Goal: Transaction & Acquisition: Purchase product/service

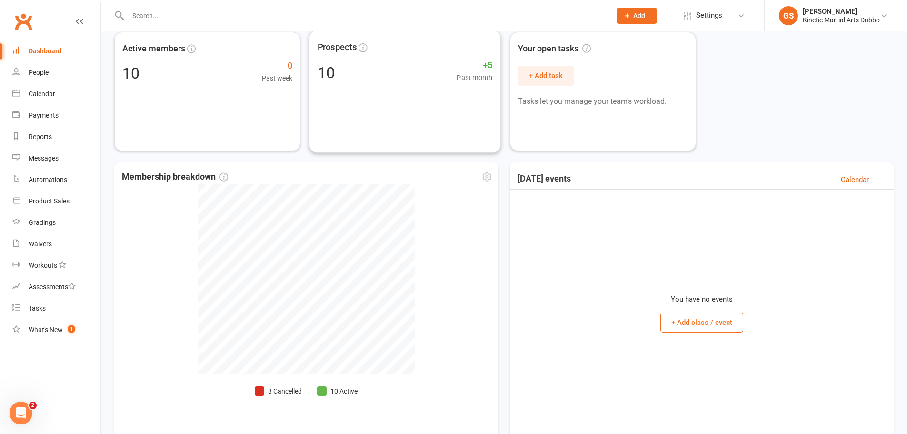
scroll to position [48, 0]
click at [68, 206] on link "Product Sales" at bounding box center [56, 200] width 88 height 21
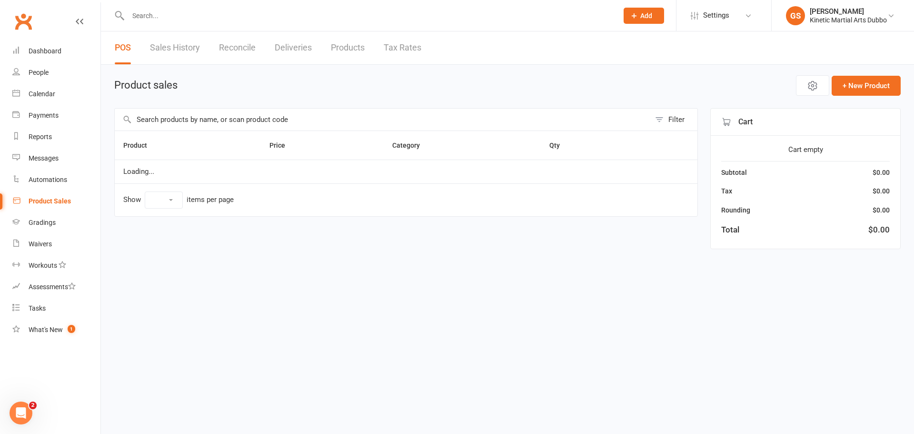
select select "10"
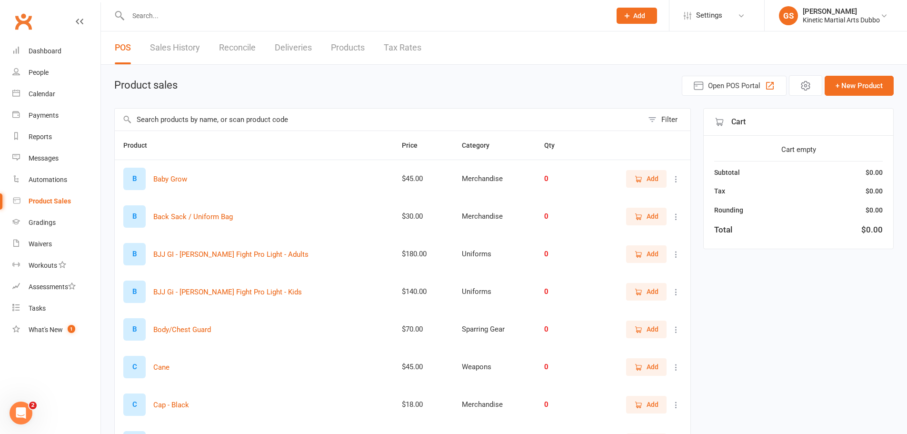
click at [198, 118] on input "text" at bounding box center [379, 120] width 529 height 22
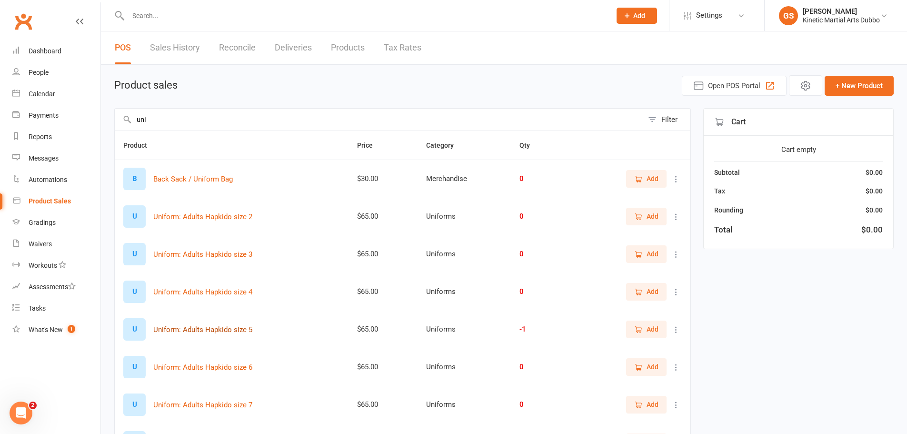
type input "uni"
click at [221, 333] on button "Uniform: Adults Hapkido size 5" at bounding box center [202, 329] width 99 height 11
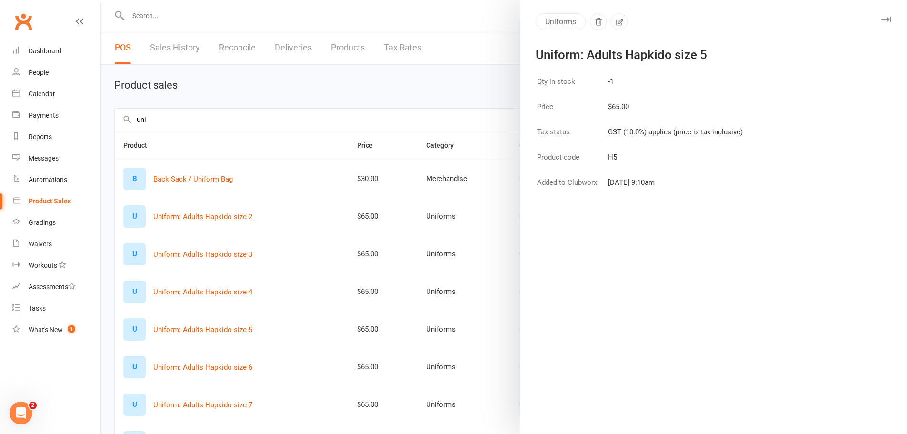
click at [884, 20] on button "button" at bounding box center [886, 19] width 11 height 11
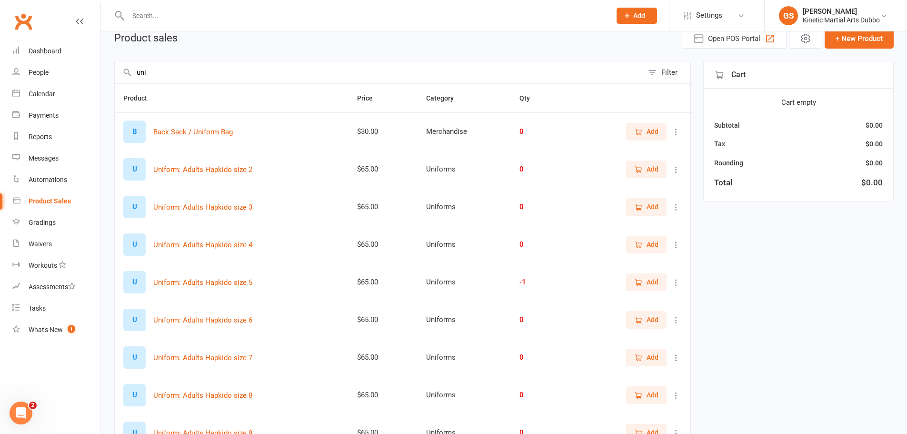
scroll to position [48, 0]
click at [523, 284] on div "-1" at bounding box center [542, 282] width 44 height 8
click at [648, 285] on span "Add" at bounding box center [653, 281] width 12 height 10
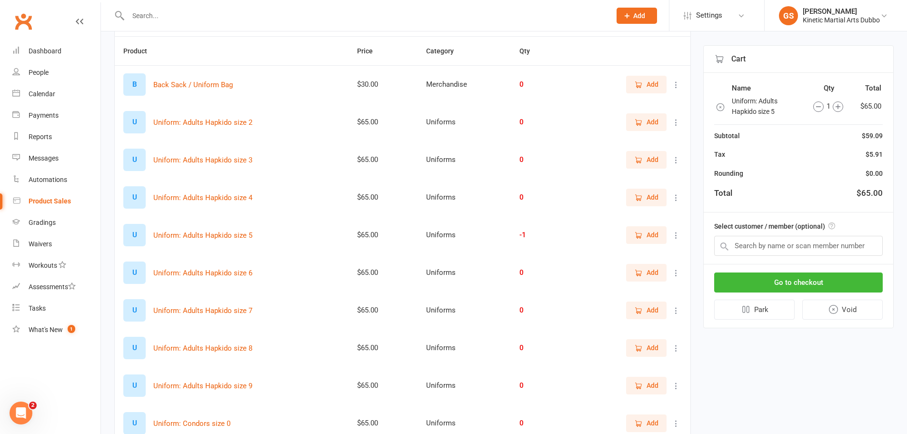
scroll to position [176, 0]
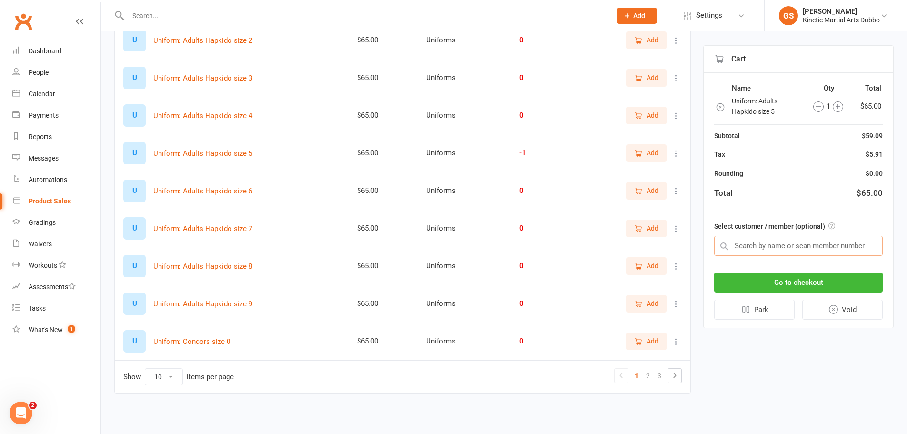
click at [770, 247] on input "text" at bounding box center [798, 246] width 169 height 20
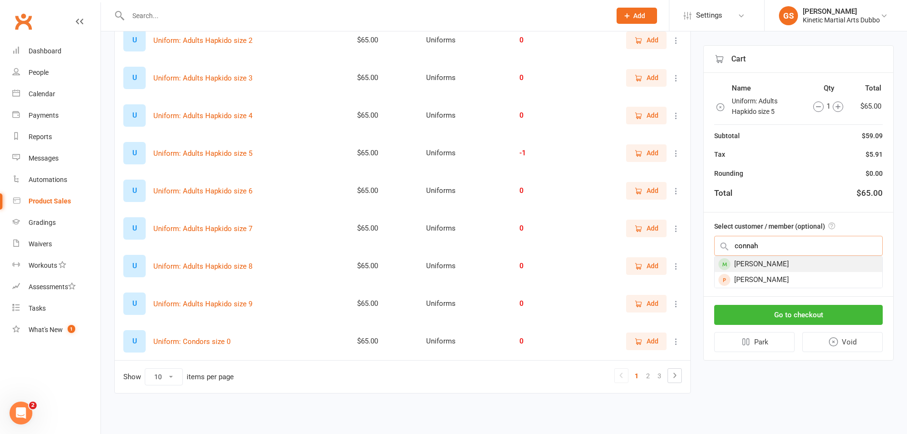
type input "connah"
click at [824, 263] on div "Connah Matthews" at bounding box center [799, 264] width 168 height 16
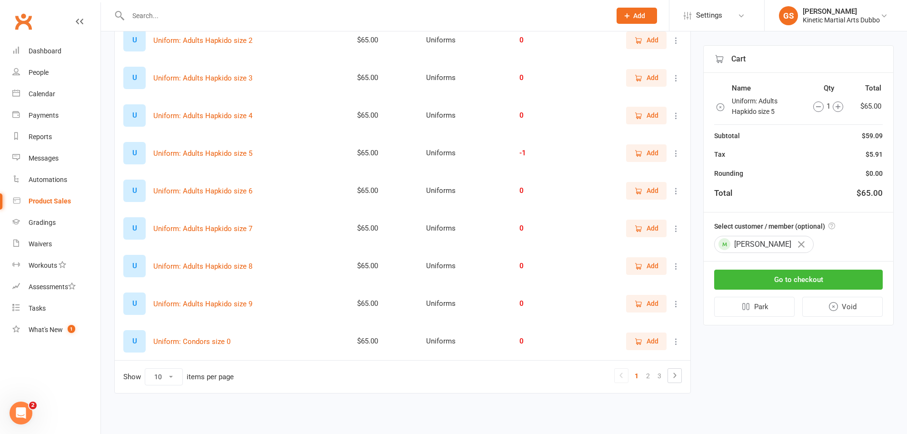
click at [805, 246] on icon "button" at bounding box center [801, 244] width 7 height 7
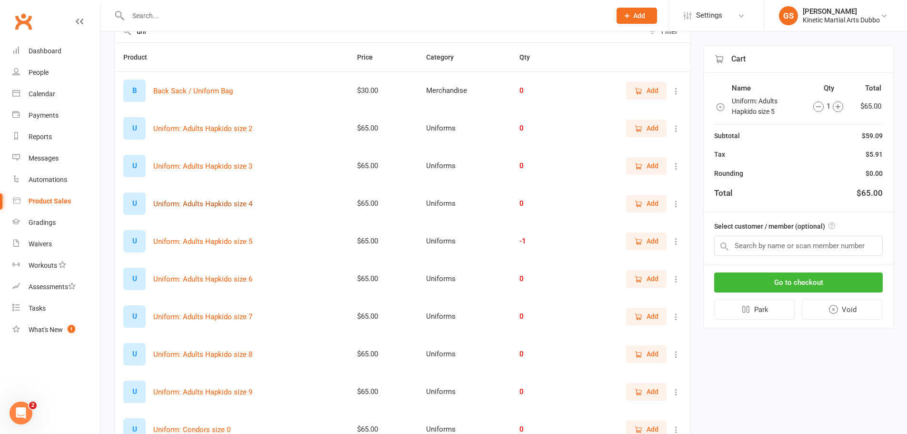
scroll to position [95, 0]
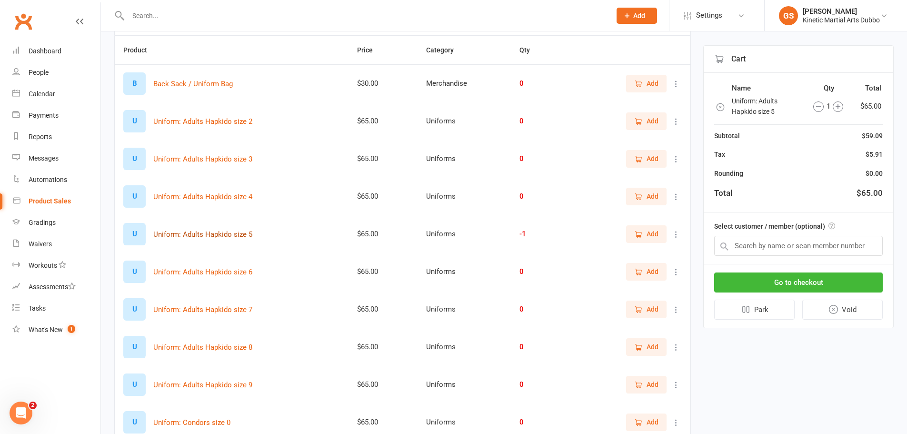
click at [243, 239] on button "Uniform: Adults Hapkido size 5" at bounding box center [202, 234] width 99 height 11
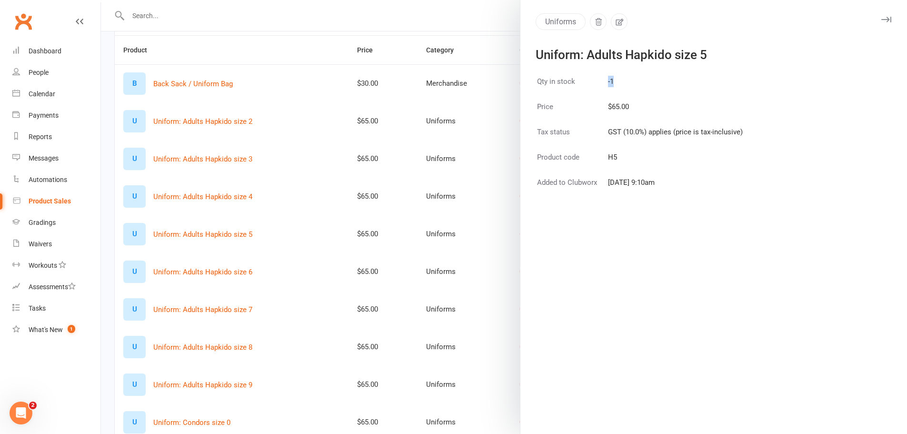
drag, startPoint x: 609, startPoint y: 82, endPoint x: 597, endPoint y: 86, distance: 13.1
click at [597, 86] on tr "Qty in stock -1" at bounding box center [640, 87] width 207 height 24
click at [882, 20] on icon "button" at bounding box center [887, 20] width 10 height 6
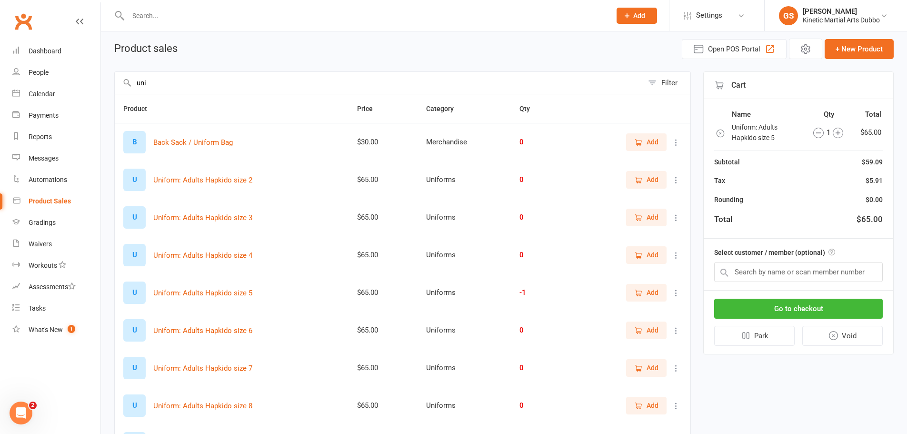
scroll to position [33, 0]
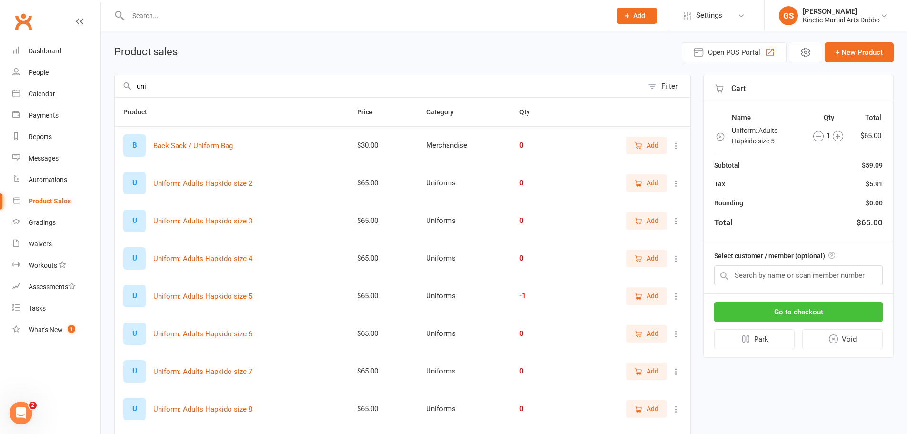
click at [764, 312] on button "Go to checkout" at bounding box center [798, 312] width 169 height 20
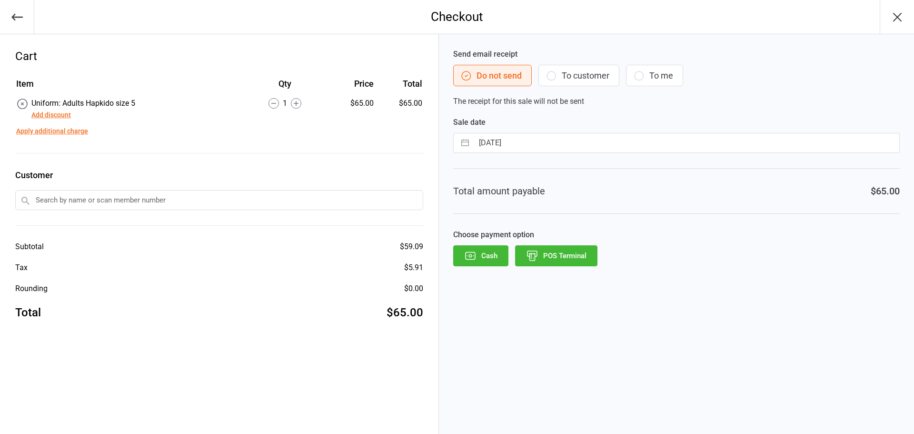
click at [26, 20] on button "button" at bounding box center [17, 17] width 34 height 34
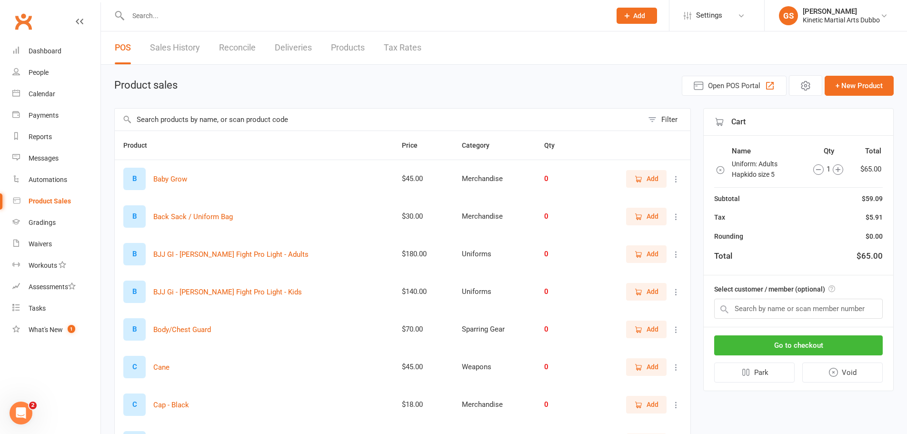
click at [721, 169] on icon "button" at bounding box center [721, 170] width 10 height 10
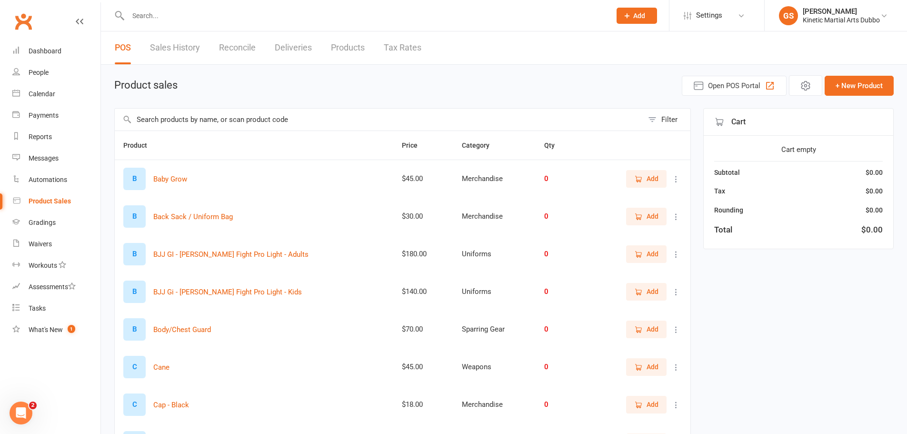
click at [290, 119] on input "text" at bounding box center [379, 120] width 529 height 22
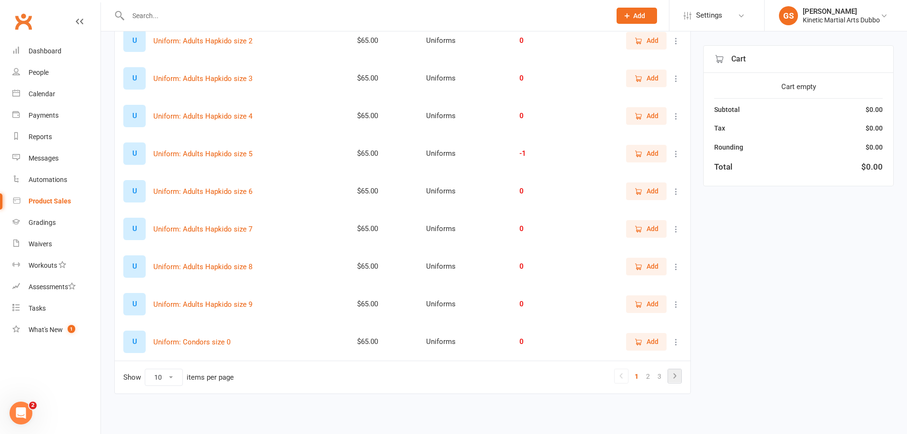
scroll to position [176, 0]
type input "uniform"
click at [647, 378] on link "2" at bounding box center [647, 375] width 11 height 13
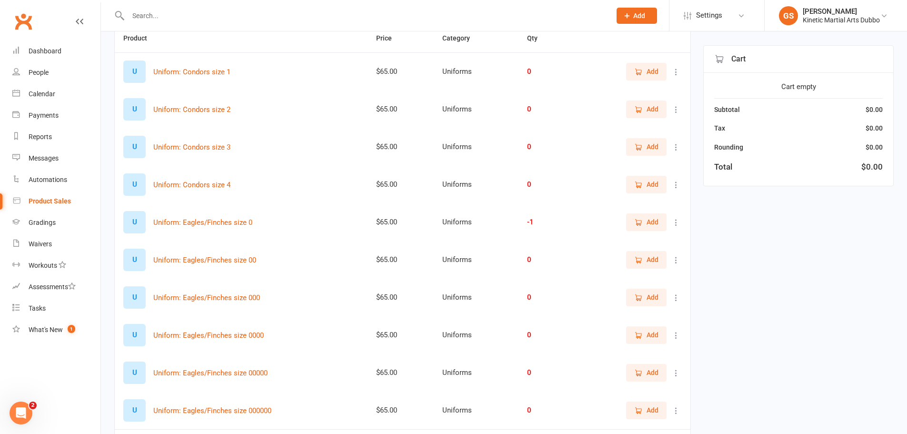
scroll to position [143, 0]
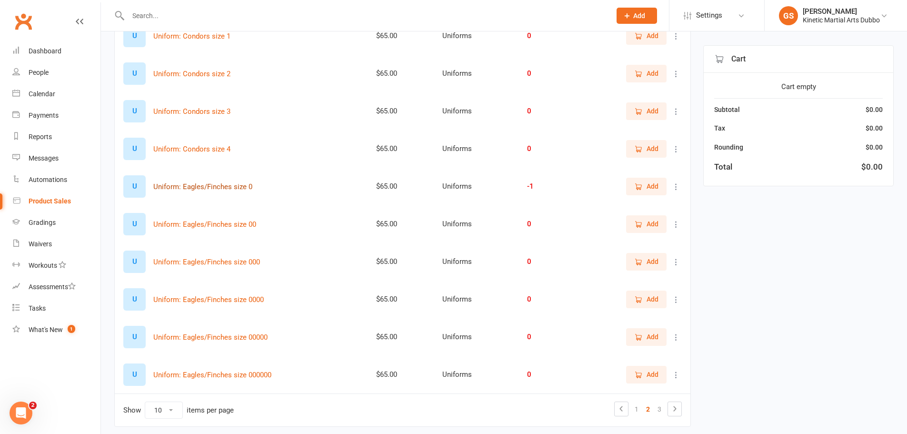
click at [225, 189] on button "Uniform: Eagles/Finches size 0" at bounding box center [202, 186] width 99 height 11
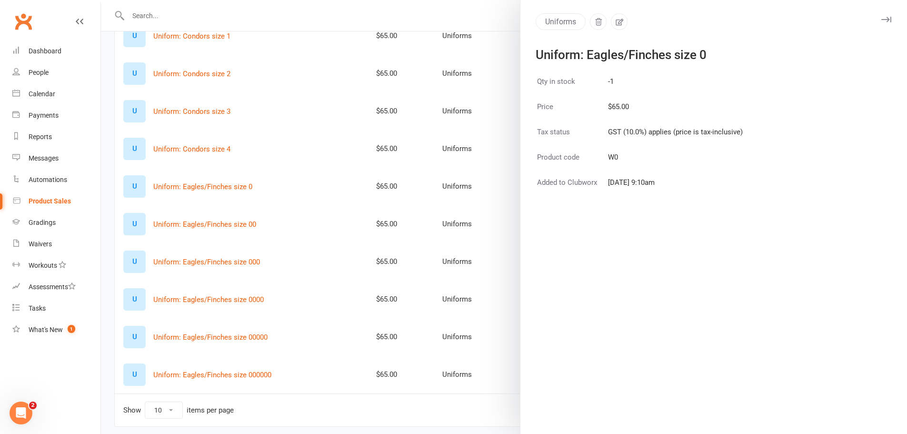
click at [882, 20] on icon "button" at bounding box center [887, 20] width 10 height 6
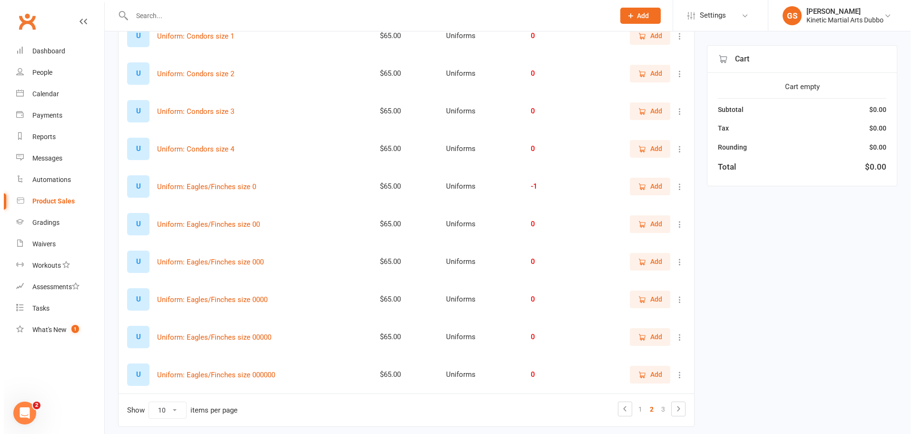
scroll to position [0, 0]
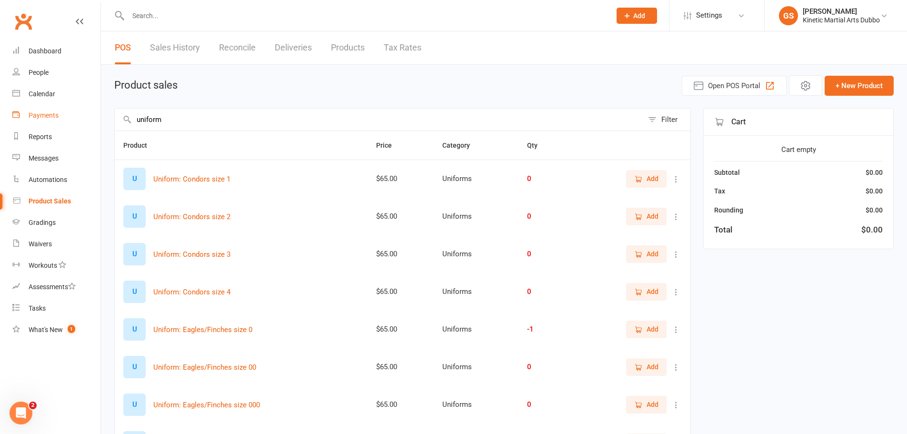
drag, startPoint x: 280, startPoint y: 116, endPoint x: 86, endPoint y: 122, distance: 194.4
click at [86, 122] on ui-view "Prospect Member Non-attending contact Class / event Appointment Grading event T…" at bounding box center [453, 299] width 907 height 594
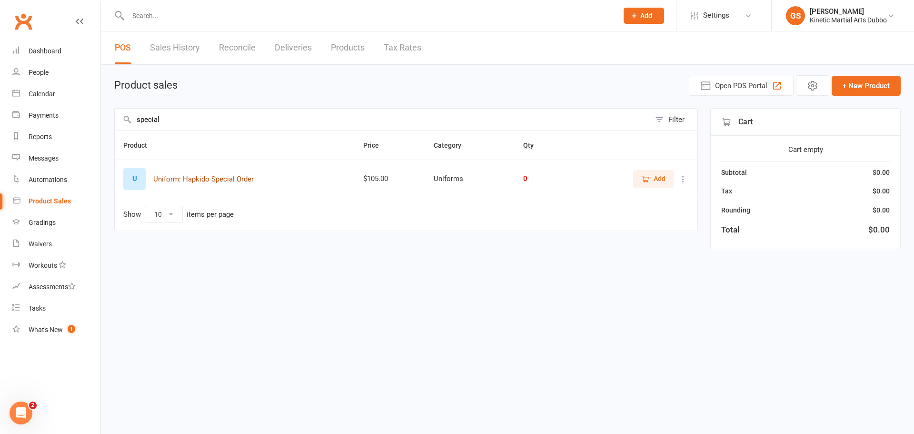
type input "special"
click at [187, 181] on button "Uniform: Hapkido Special Order" at bounding box center [203, 178] width 100 height 11
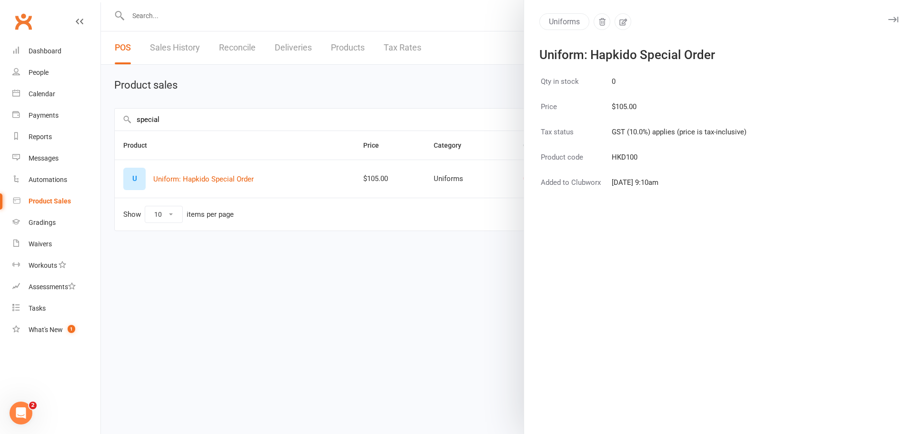
click at [236, 177] on div at bounding box center [507, 217] width 813 height 434
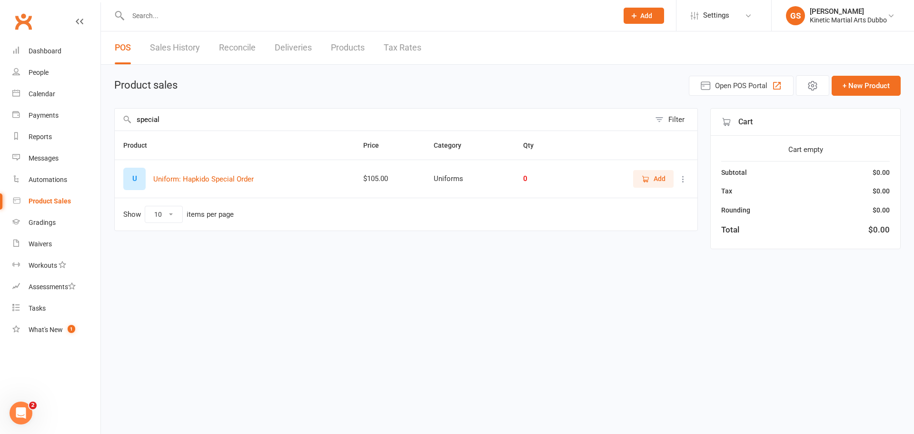
click at [648, 186] on button "Add" at bounding box center [653, 178] width 40 height 17
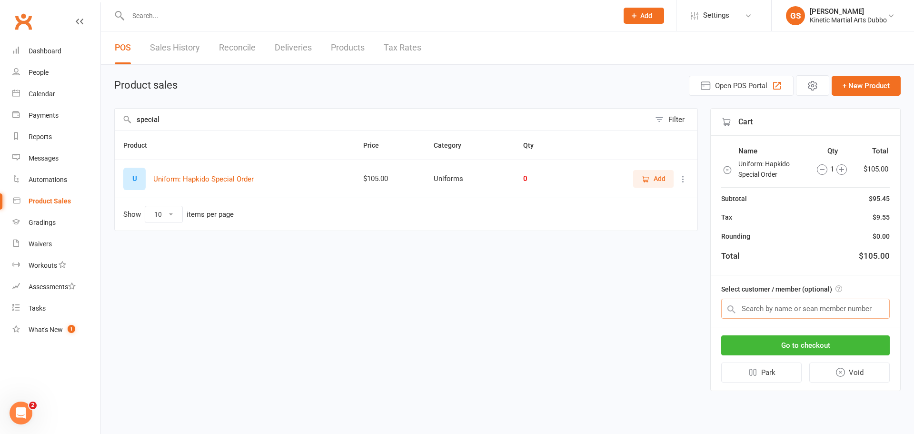
click at [772, 306] on input "text" at bounding box center [806, 309] width 169 height 20
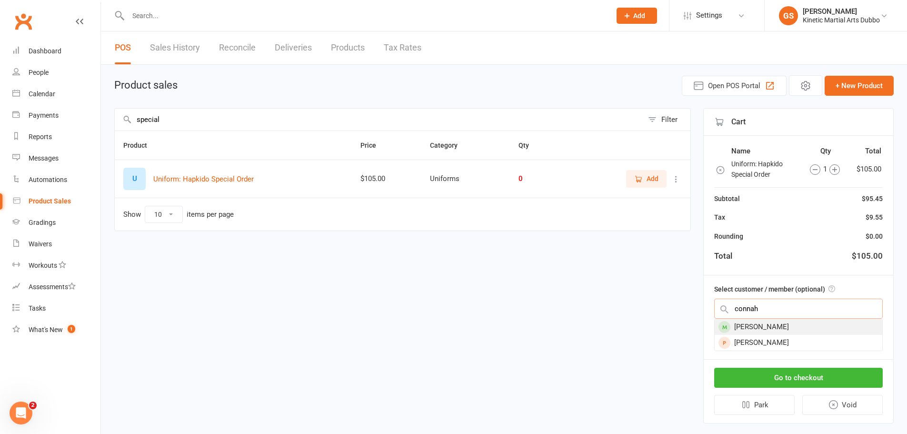
type input "connah"
click at [783, 329] on div "Connah Matthews" at bounding box center [799, 327] width 168 height 16
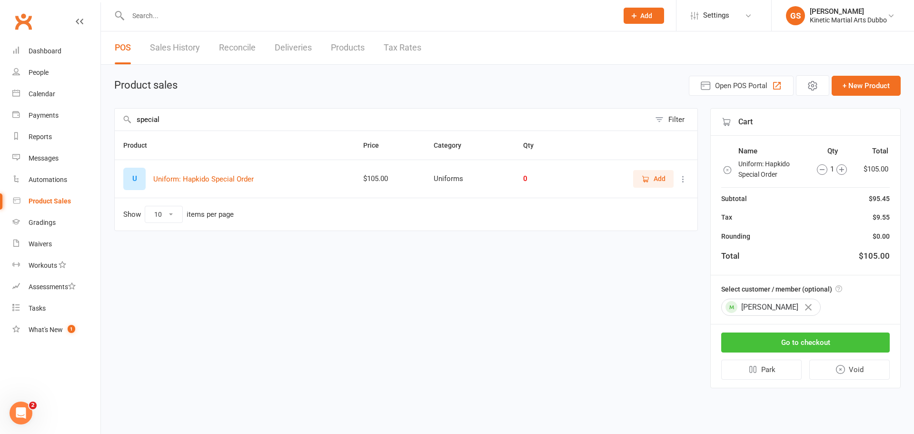
click at [781, 342] on button "Go to checkout" at bounding box center [806, 342] width 169 height 20
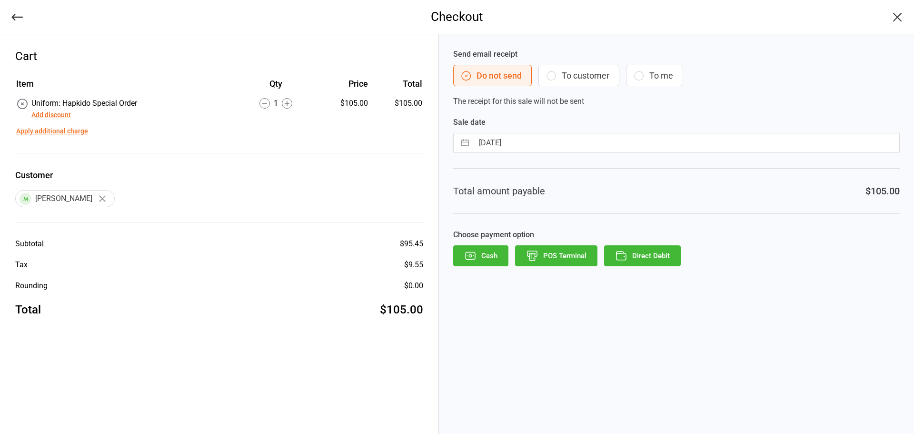
select select "7"
select select "2025"
select select "8"
select select "2025"
select select "9"
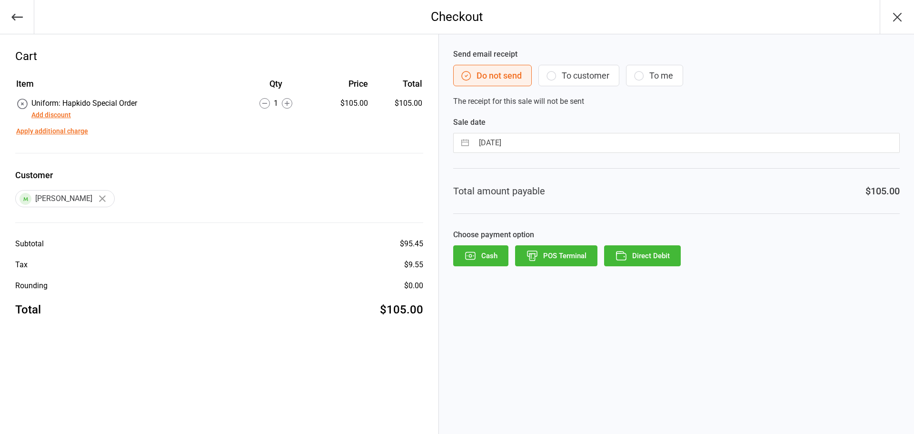
select select "2025"
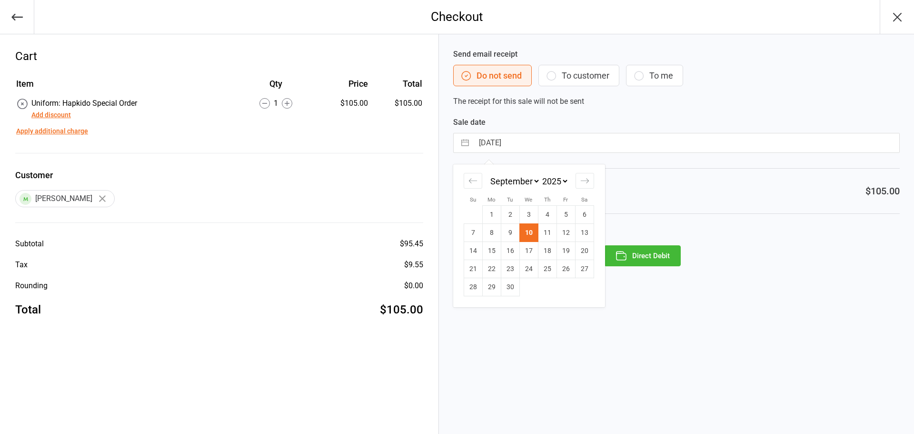
click at [552, 148] on input "10 Sep 2025" at bounding box center [687, 142] width 426 height 19
click at [717, 176] on div "Total amount payable $105.00" at bounding box center [676, 191] width 447 height 46
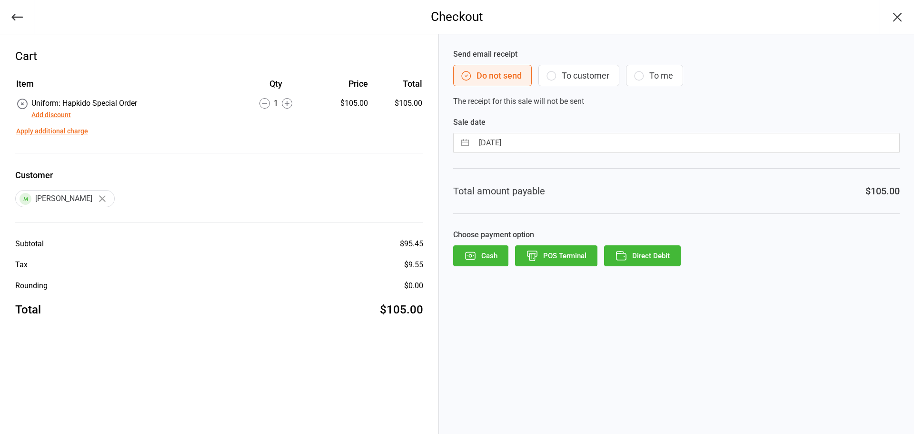
click at [660, 252] on button "Direct Debit" at bounding box center [642, 255] width 77 height 21
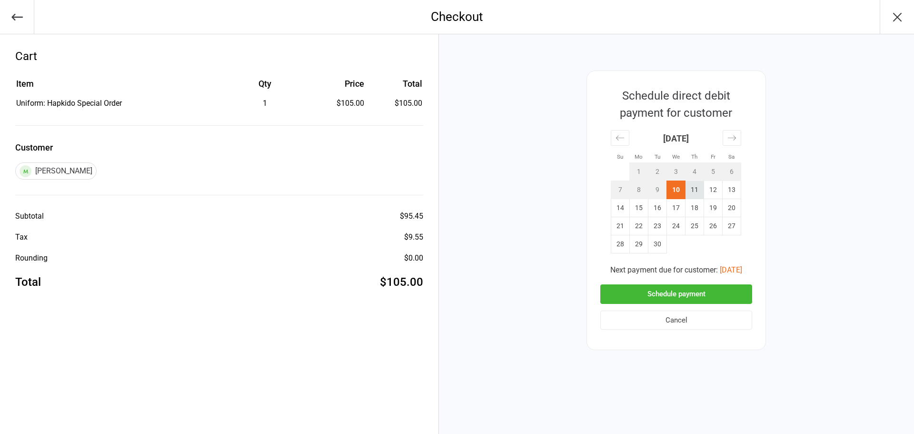
click at [694, 191] on td "11" at bounding box center [695, 190] width 19 height 18
click at [727, 293] on button "Schedule payment" at bounding box center [677, 294] width 152 height 20
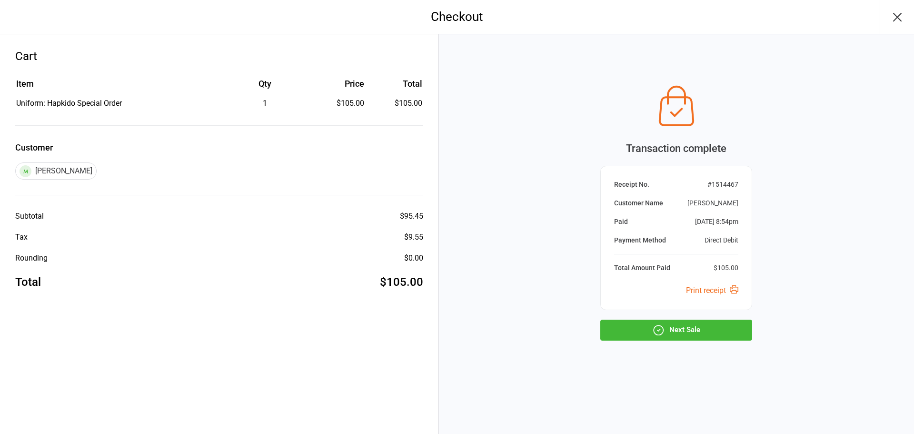
click at [725, 337] on button "Next Sale" at bounding box center [677, 330] width 152 height 21
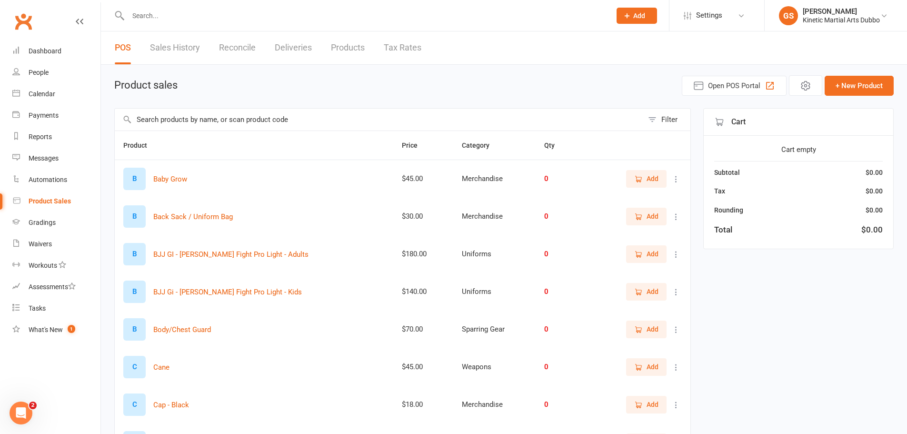
click at [266, 120] on input "text" at bounding box center [379, 120] width 529 height 22
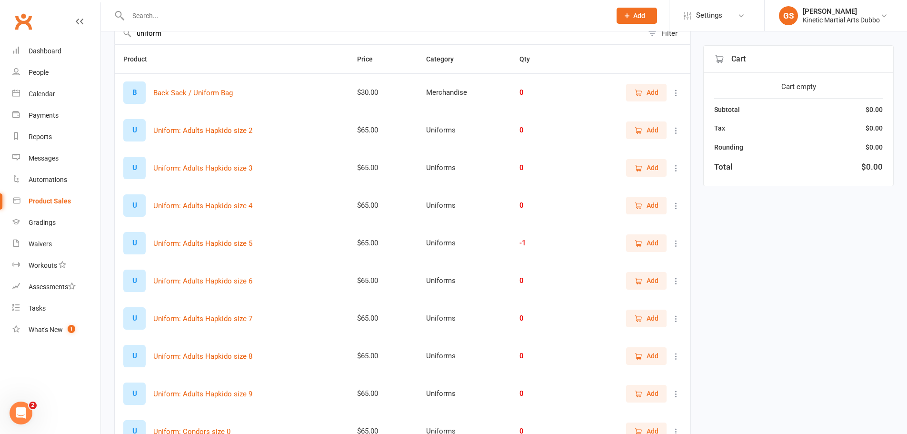
scroll to position [143, 0]
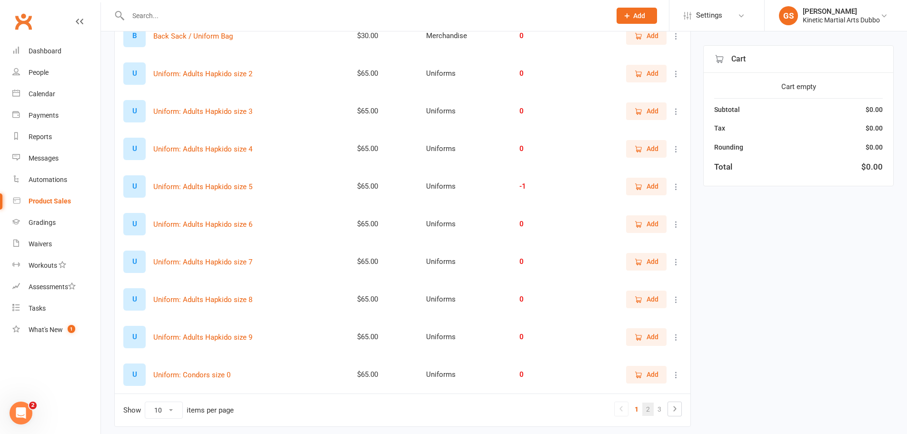
type input "uniform"
click at [647, 409] on link "2" at bounding box center [647, 408] width 11 height 13
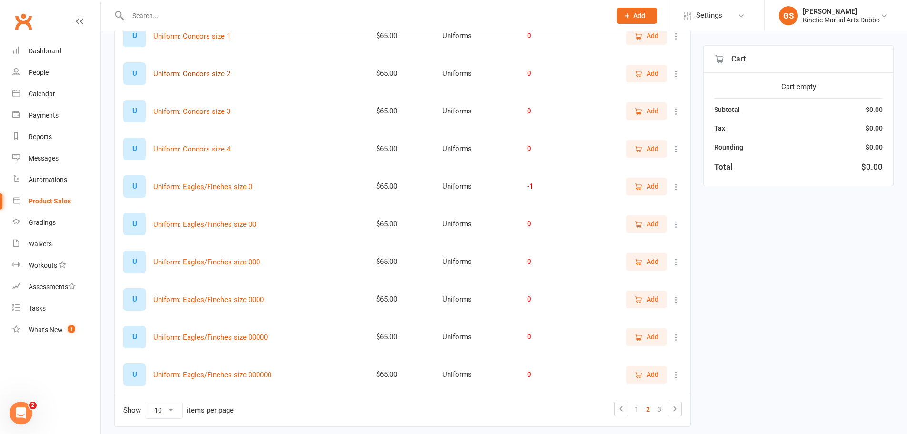
click at [219, 77] on button "Uniform: Condors size 2" at bounding box center [191, 73] width 77 height 11
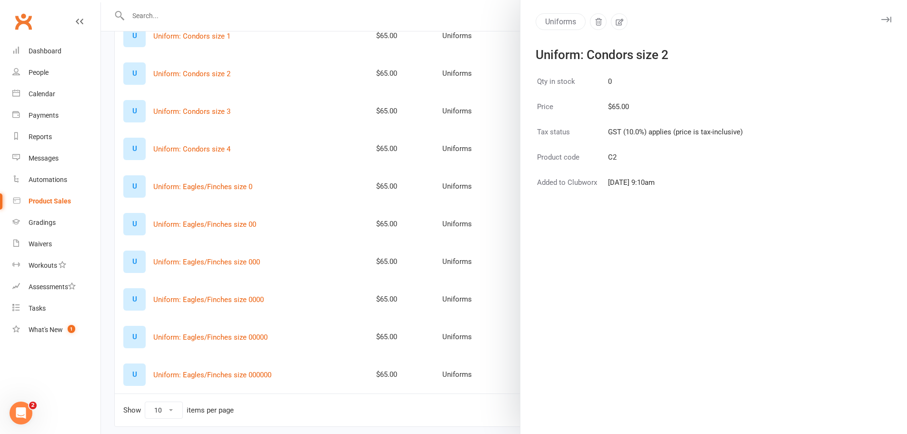
click at [882, 24] on button "button" at bounding box center [886, 19] width 11 height 11
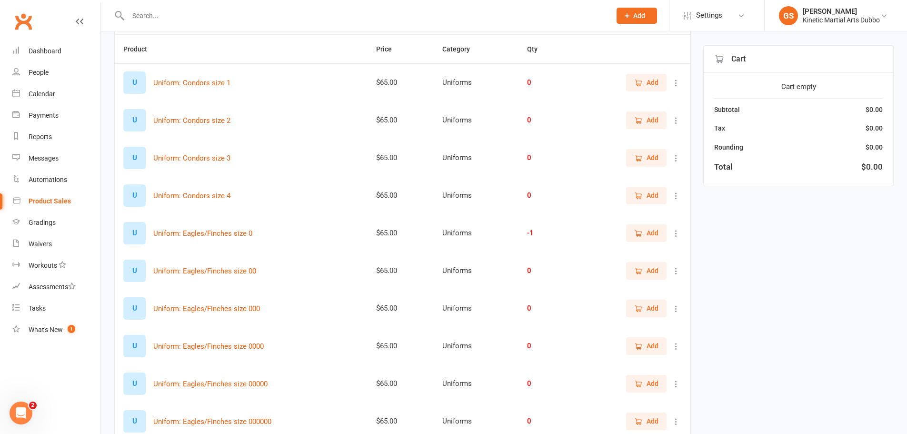
scroll to position [95, 0]
click at [634, 125] on icon "button" at bounding box center [638, 121] width 9 height 9
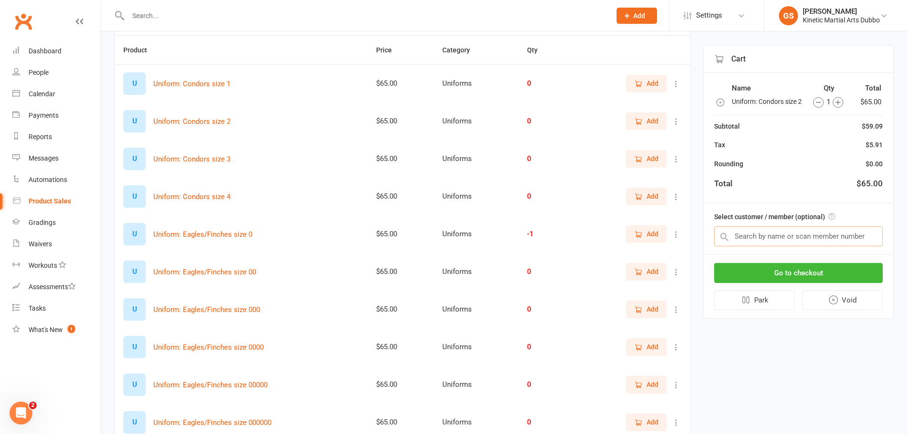
click at [774, 246] on input "text" at bounding box center [798, 236] width 169 height 20
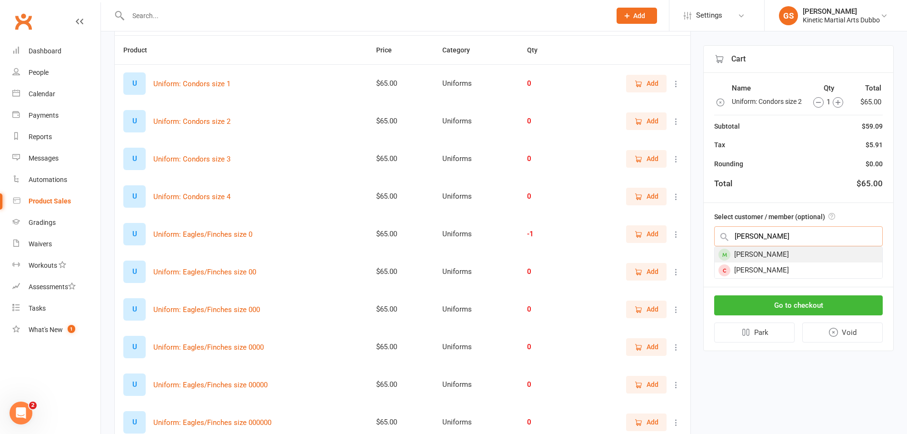
type input "[PERSON_NAME]"
click at [779, 261] on div "[PERSON_NAME]" at bounding box center [799, 255] width 168 height 16
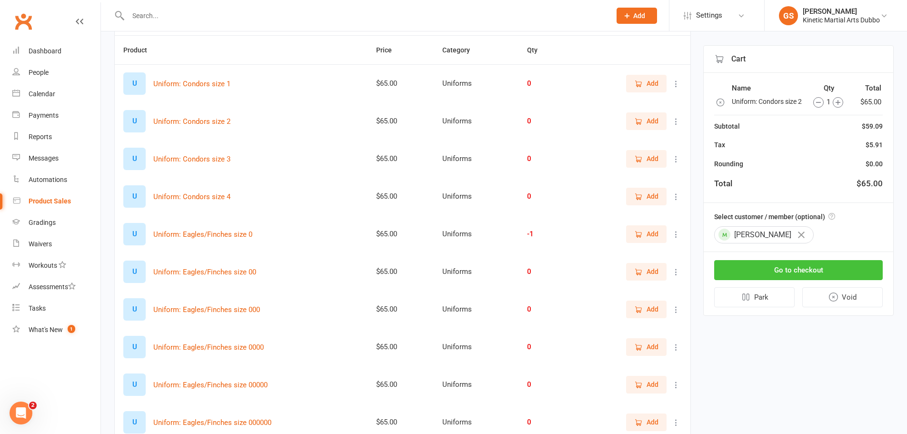
click at [784, 279] on button "Go to checkout" at bounding box center [798, 270] width 169 height 20
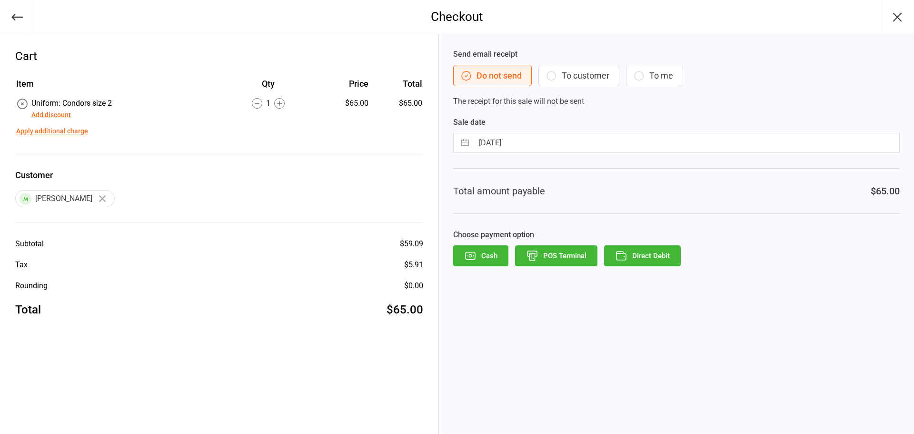
click at [621, 255] on icon "button" at bounding box center [621, 256] width 12 height 12
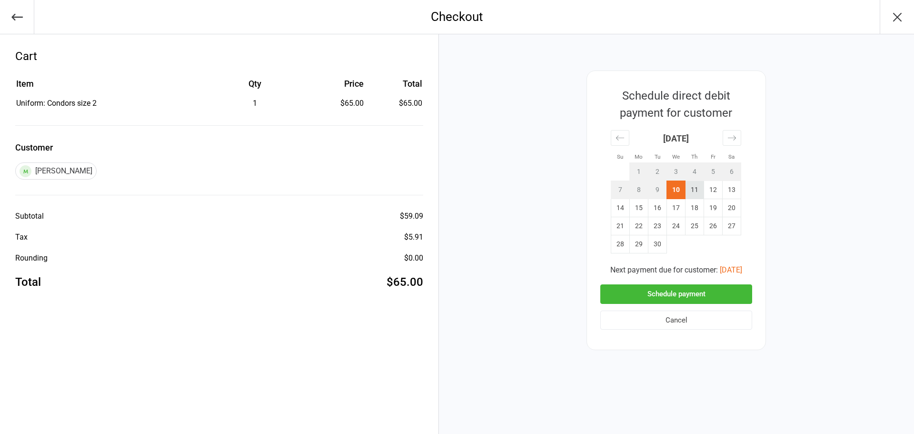
click at [697, 195] on td "11" at bounding box center [695, 190] width 19 height 18
click at [685, 293] on button "Schedule payment" at bounding box center [677, 294] width 152 height 20
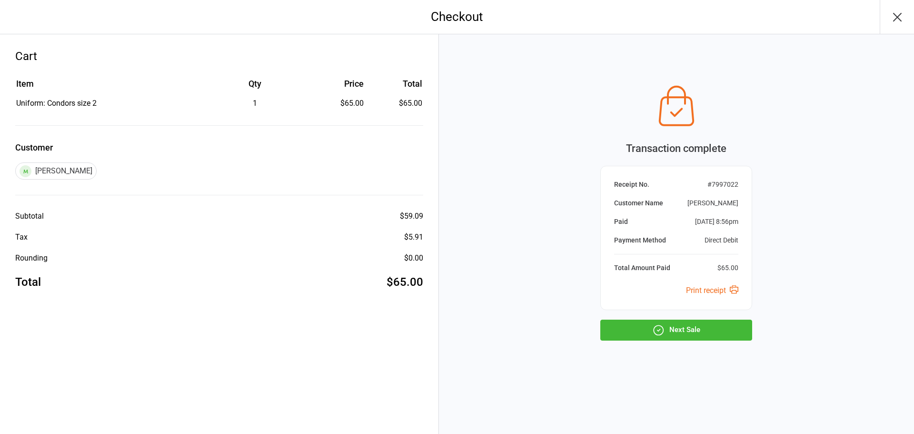
click at [699, 334] on button "Next Sale" at bounding box center [677, 330] width 152 height 21
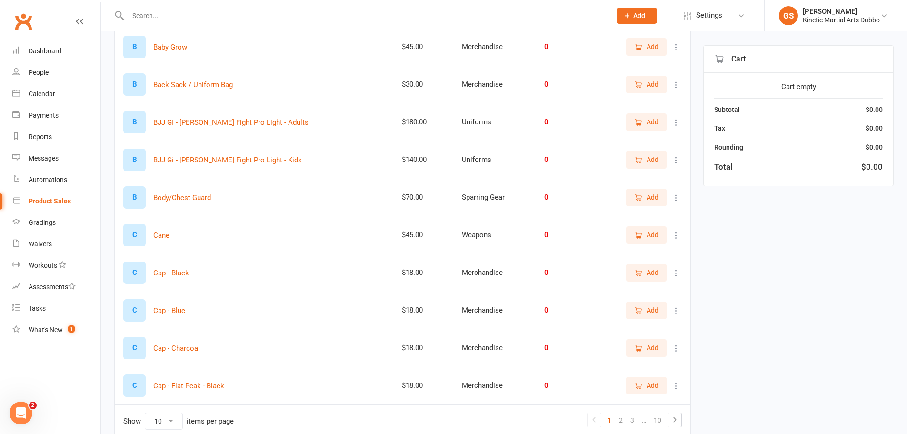
scroll to position [33, 0]
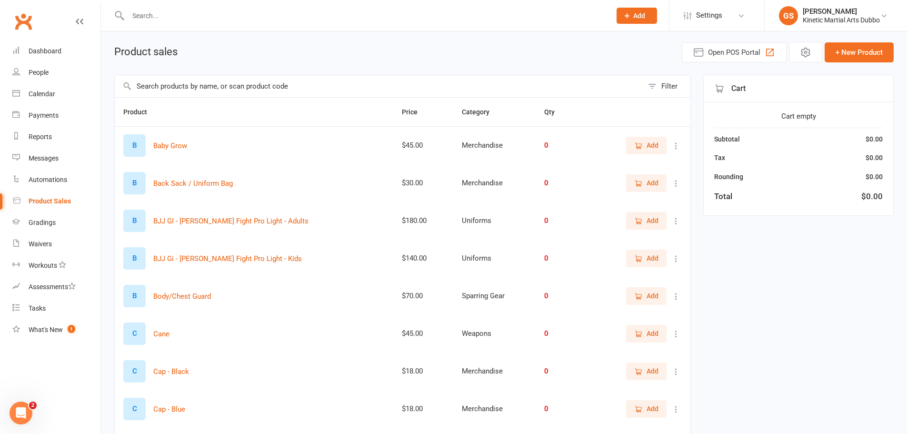
click at [280, 88] on input "text" at bounding box center [379, 86] width 529 height 22
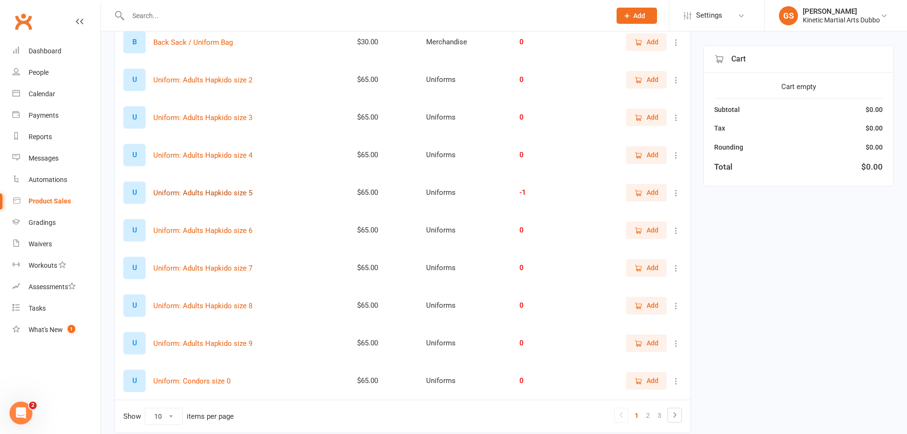
scroll to position [176, 0]
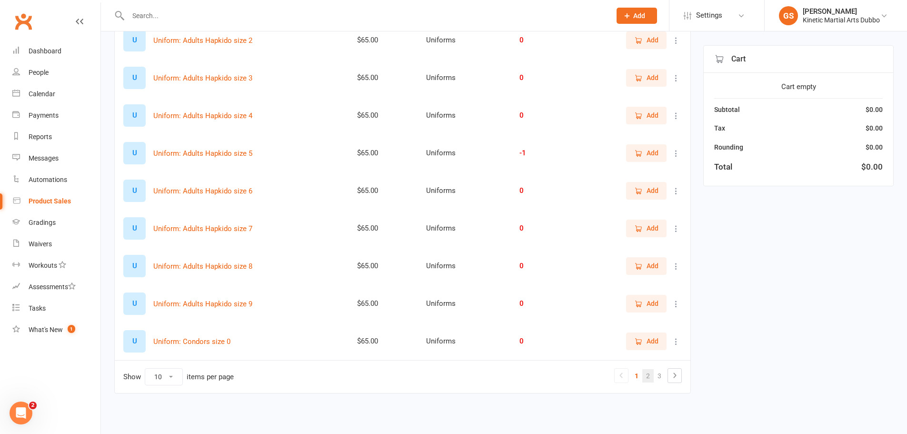
type input "uniform"
click at [647, 379] on link "2" at bounding box center [647, 375] width 11 height 13
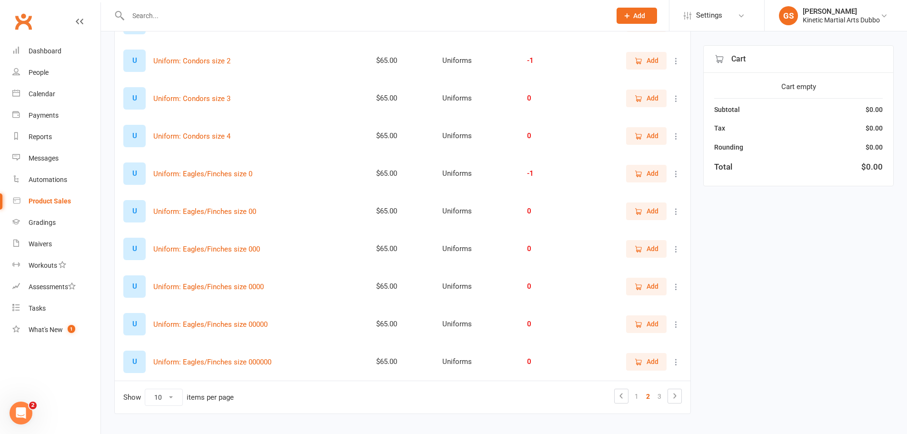
scroll to position [129, 0]
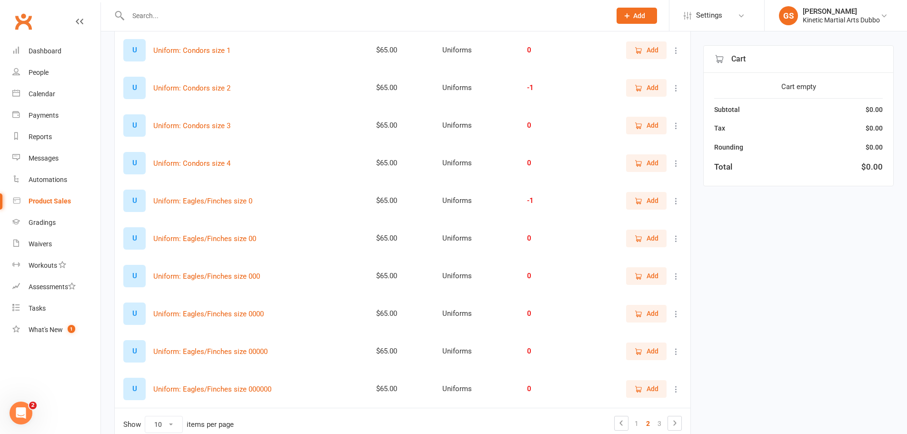
click at [640, 90] on icon "button" at bounding box center [639, 88] width 5 height 5
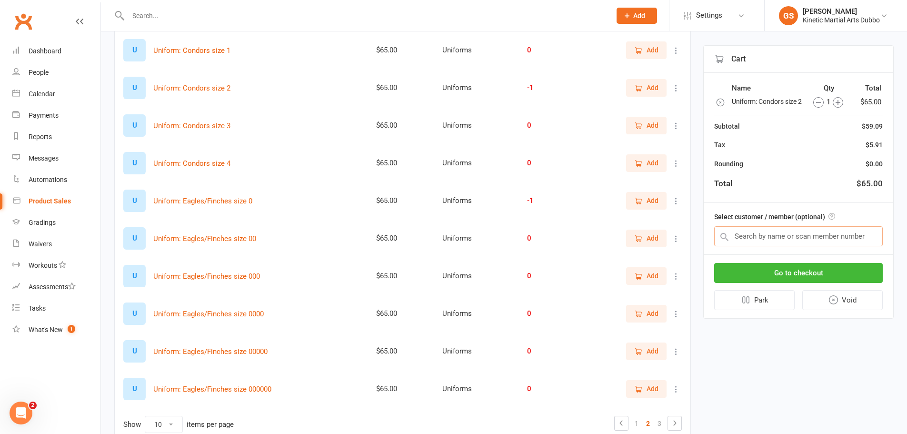
click at [768, 246] on input "text" at bounding box center [798, 236] width 169 height 20
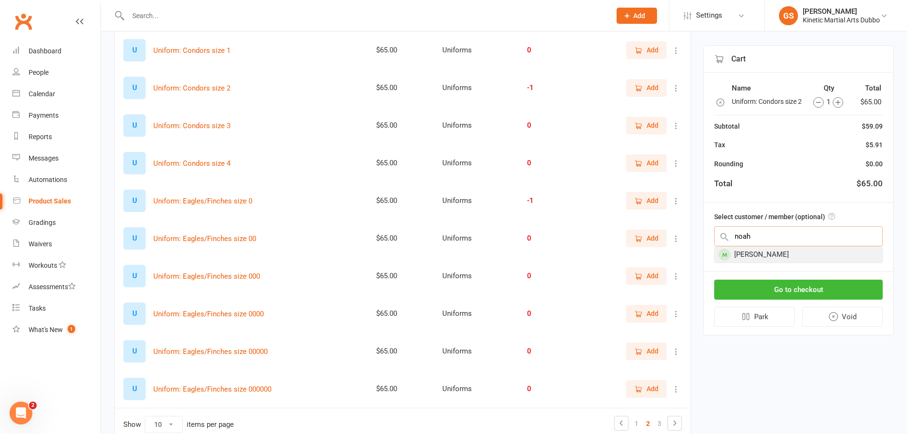
type input "noah"
click at [770, 262] on div "Noah Bedingfield" at bounding box center [799, 255] width 168 height 16
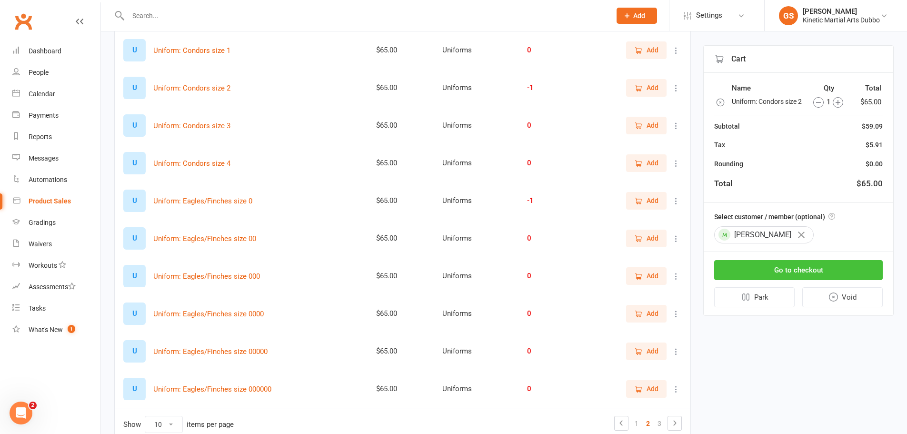
click at [783, 280] on button "Go to checkout" at bounding box center [798, 270] width 169 height 20
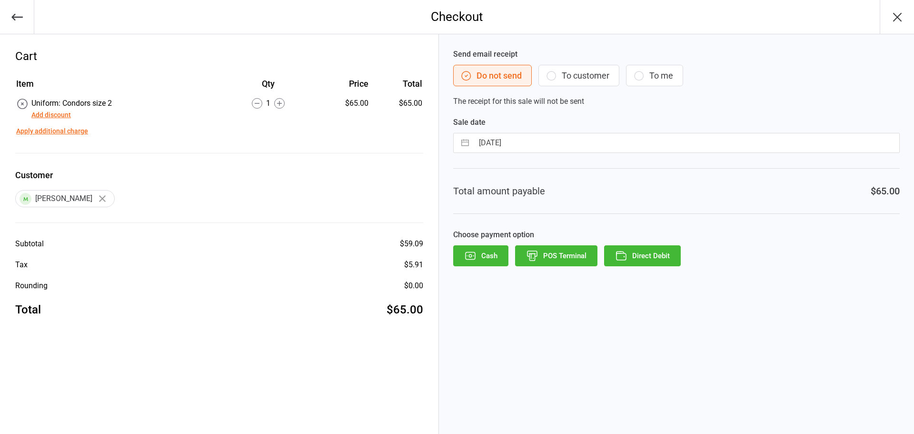
click at [663, 257] on button "Direct Debit" at bounding box center [642, 255] width 77 height 21
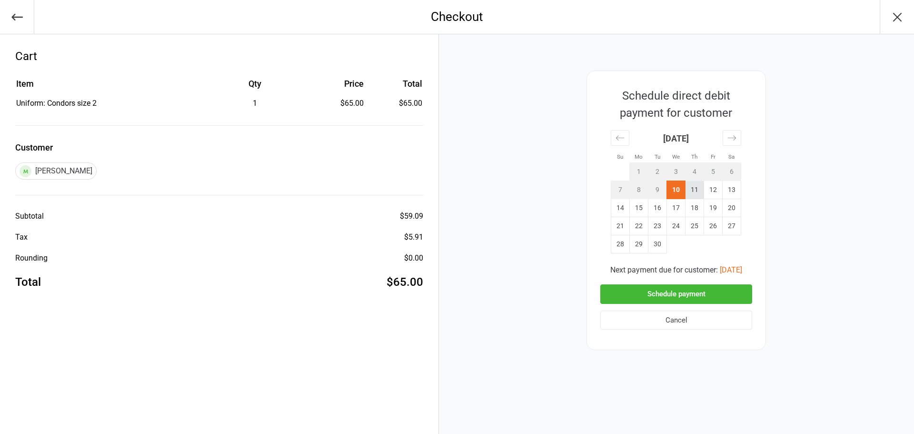
click at [693, 192] on td "11" at bounding box center [695, 190] width 19 height 18
click at [699, 291] on button "Schedule payment" at bounding box center [677, 294] width 152 height 20
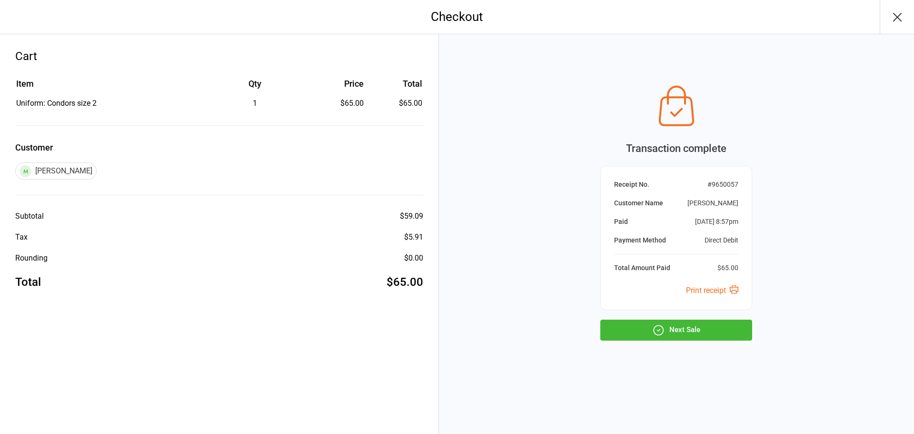
click at [696, 329] on button "Next Sale" at bounding box center [677, 330] width 152 height 21
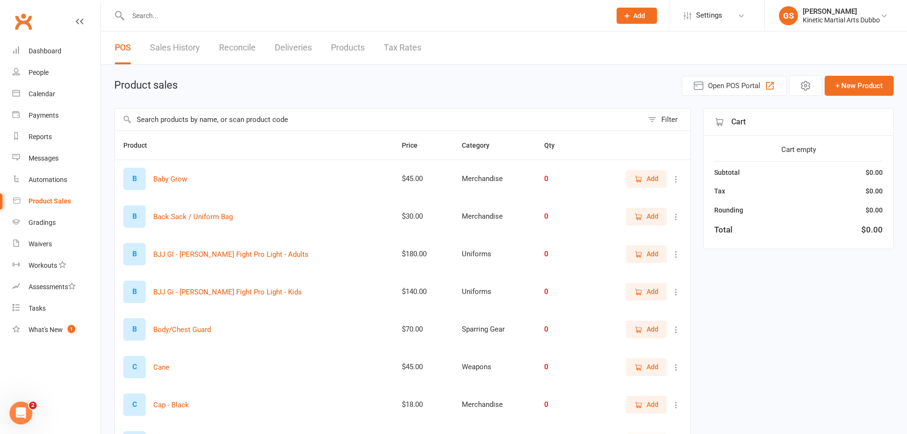
click at [338, 122] on input "text" at bounding box center [379, 120] width 529 height 22
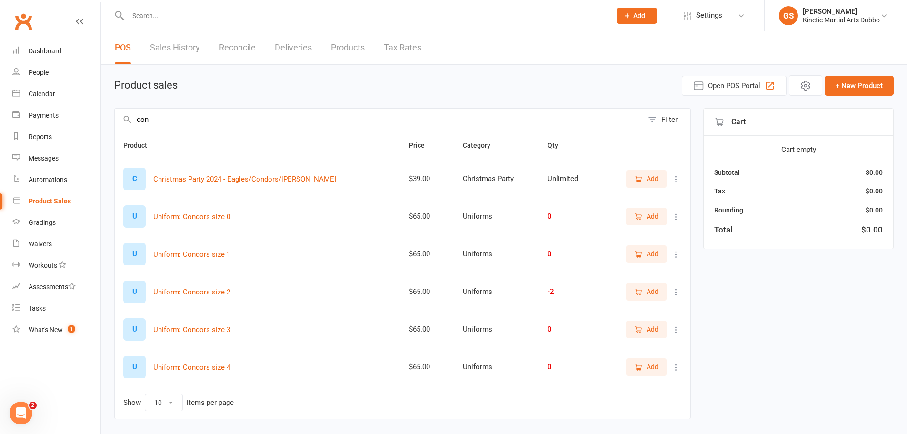
type input "con"
click at [641, 295] on icon "button" at bounding box center [638, 292] width 9 height 9
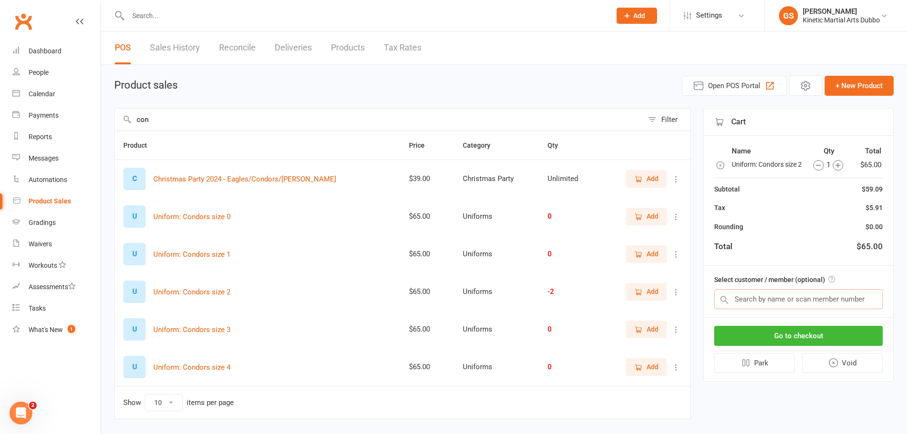
click at [750, 309] on input "text" at bounding box center [798, 299] width 169 height 20
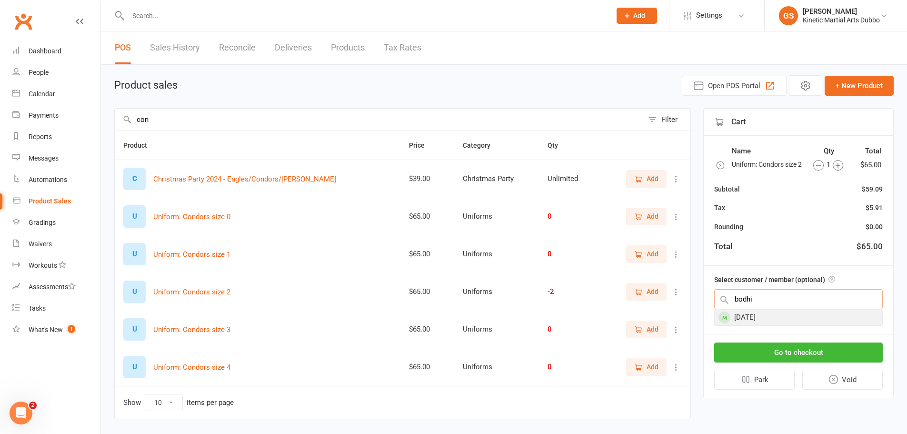
type input "bodhi"
click at [746, 325] on div "[DATE]" at bounding box center [799, 318] width 168 height 16
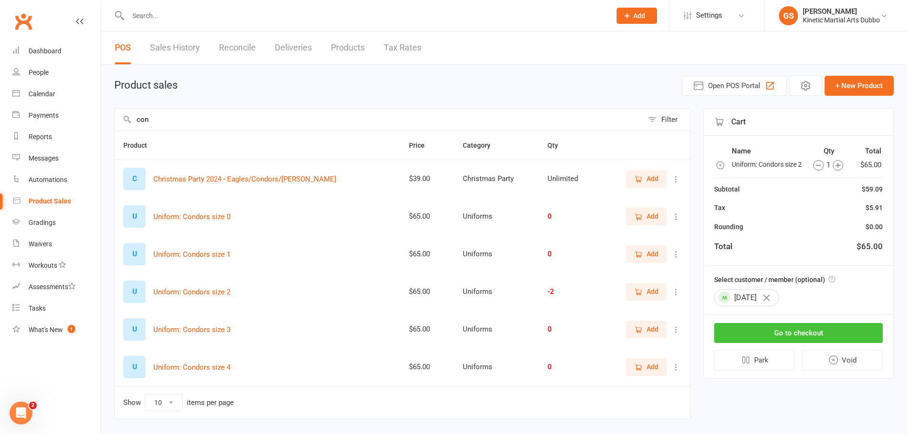
click at [758, 340] on button "Go to checkout" at bounding box center [798, 333] width 169 height 20
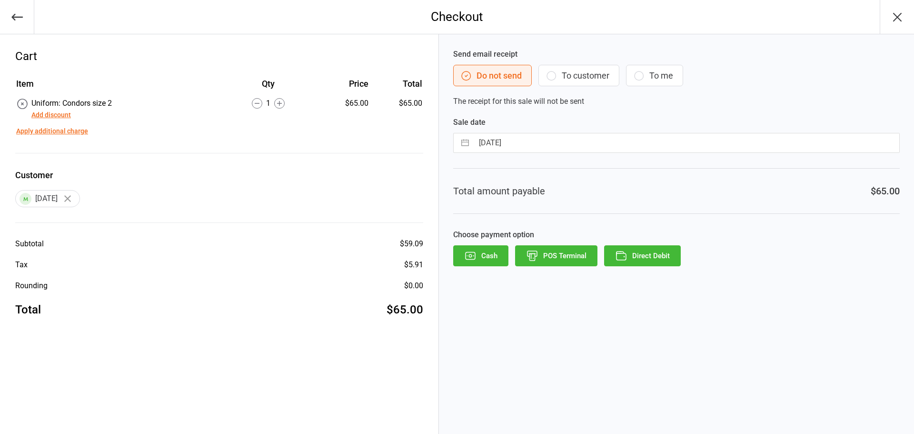
click at [650, 261] on button "Direct Debit" at bounding box center [642, 255] width 77 height 21
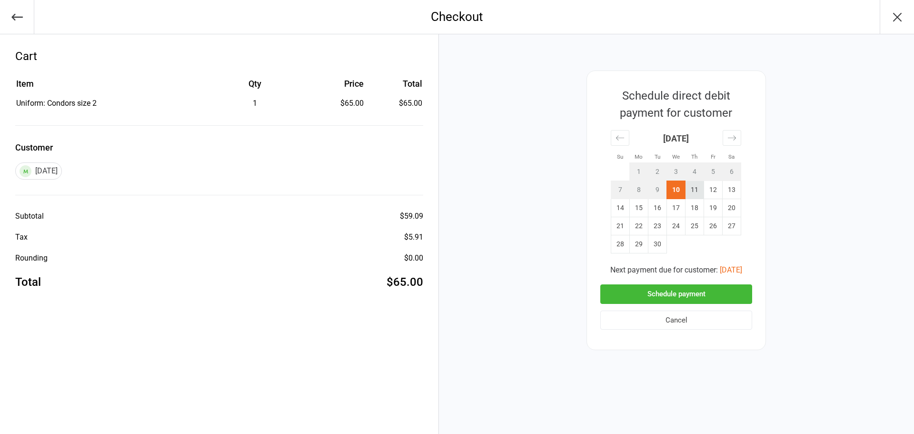
click at [692, 190] on td "11" at bounding box center [695, 190] width 19 height 18
click at [710, 296] on button "Schedule payment" at bounding box center [677, 294] width 152 height 20
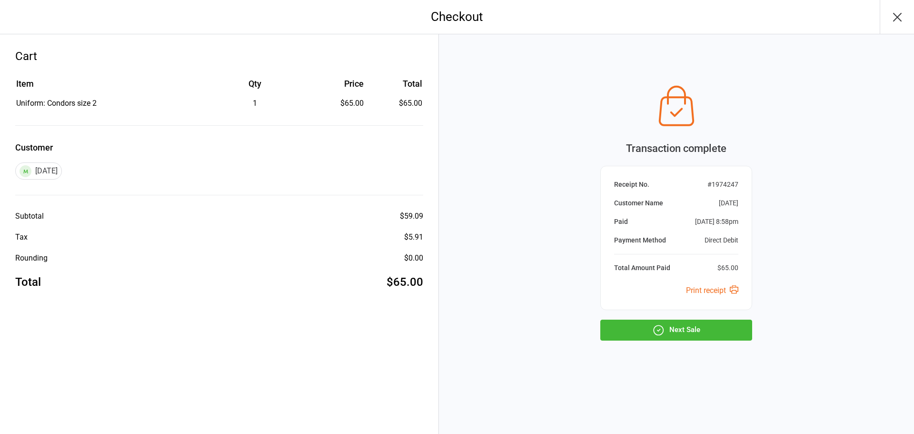
click at [902, 22] on icon "button" at bounding box center [897, 17] width 15 height 15
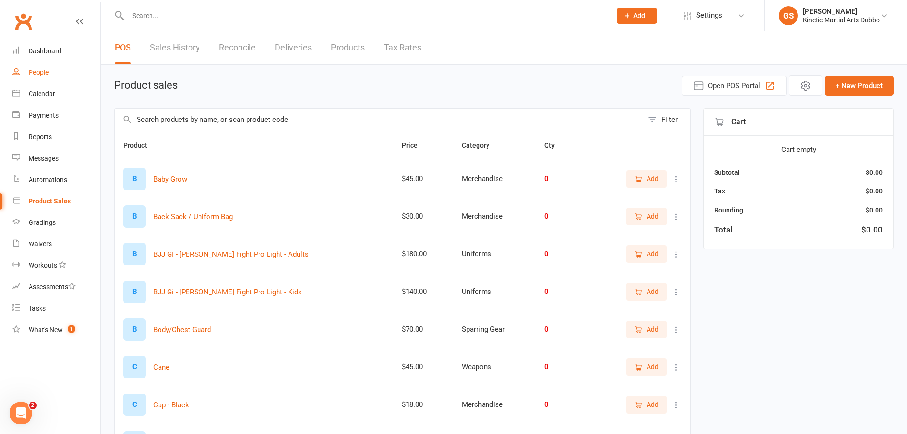
click at [52, 69] on link "People" at bounding box center [56, 72] width 88 height 21
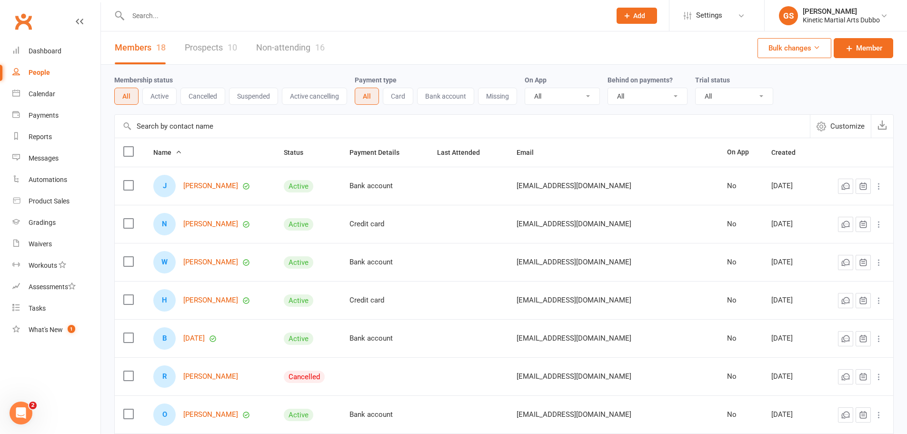
drag, startPoint x: 142, startPoint y: 13, endPoint x: 161, endPoint y: 15, distance: 19.1
click at [143, 14] on input "text" at bounding box center [364, 15] width 479 height 13
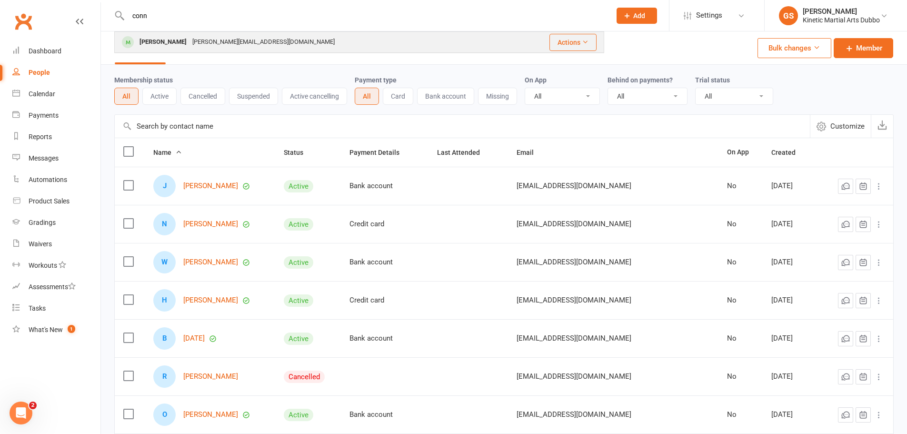
type input "conn"
click at [187, 47] on div "[PERSON_NAME]" at bounding box center [163, 42] width 53 height 14
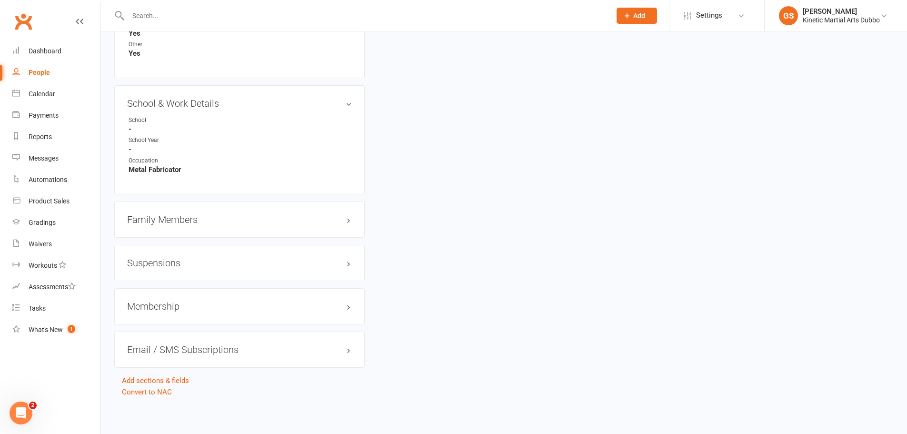
scroll to position [1028, 0]
click at [212, 223] on div "Family Members" at bounding box center [239, 218] width 251 height 36
click at [225, 302] on h3 "Membership" at bounding box center [239, 305] width 225 height 10
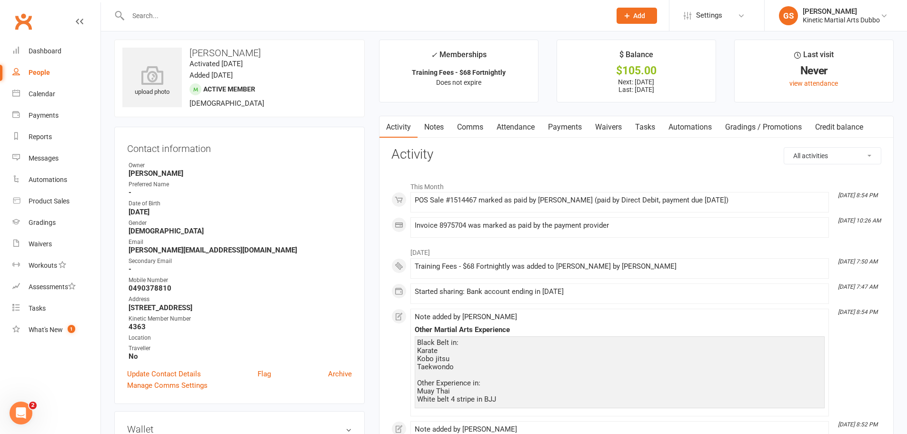
scroll to position [0, 0]
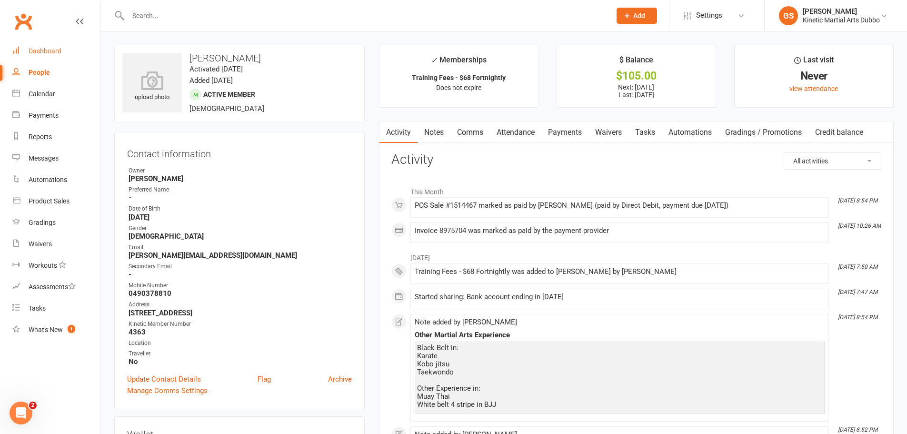
click at [57, 51] on div "Dashboard" at bounding box center [45, 51] width 33 height 8
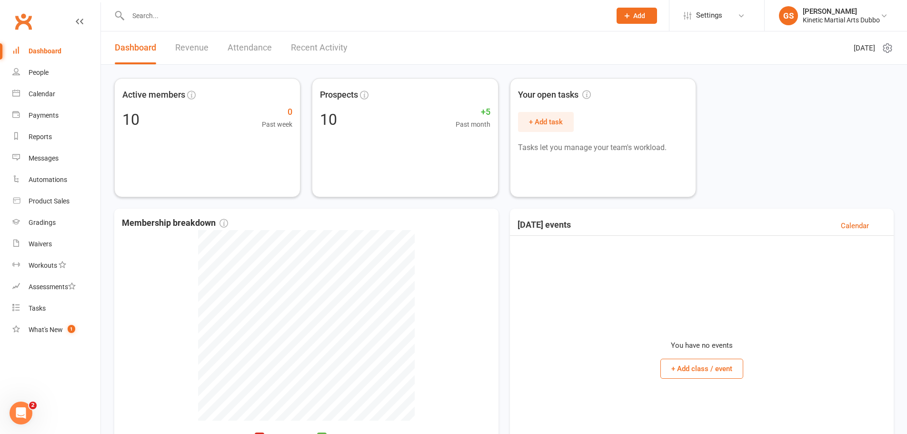
click at [134, 13] on input "text" at bounding box center [364, 15] width 479 height 13
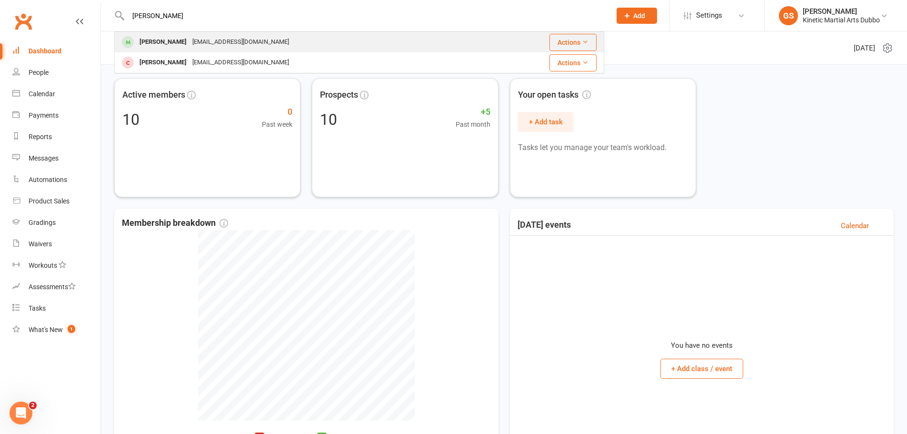
type input "[PERSON_NAME]"
click at [179, 41] on div "[PERSON_NAME]" at bounding box center [163, 42] width 53 height 14
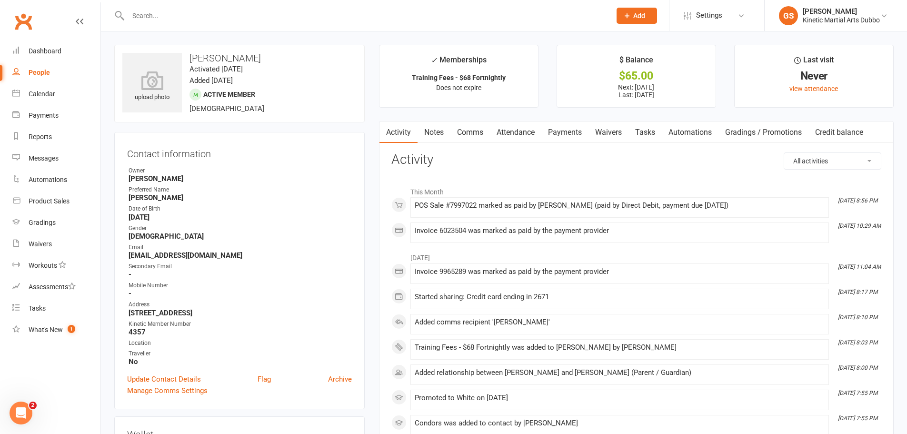
click at [143, 14] on input "text" at bounding box center [364, 15] width 479 height 13
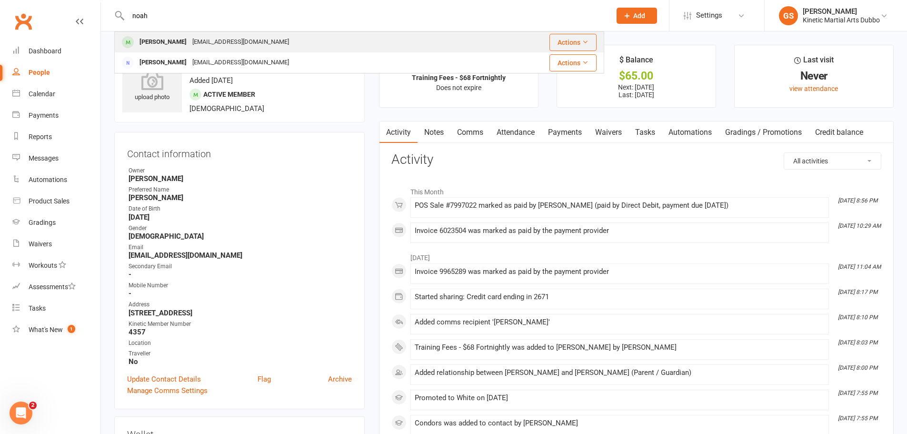
type input "noah"
click at [156, 37] on div "[PERSON_NAME]" at bounding box center [163, 42] width 53 height 14
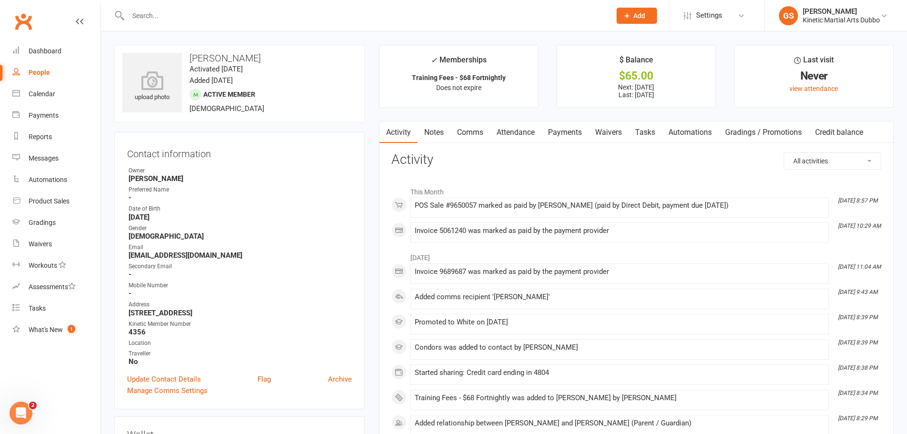
click at [300, 25] on div at bounding box center [359, 15] width 490 height 31
click at [156, 15] on input "text" at bounding box center [364, 15] width 479 height 13
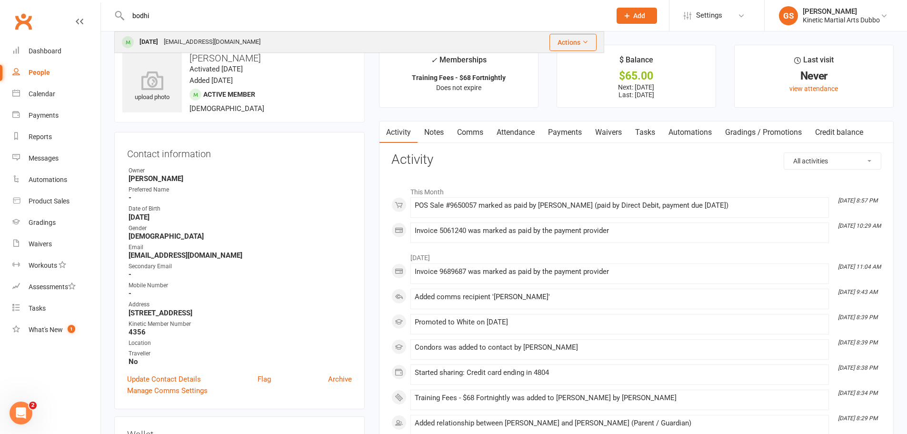
type input "bodhi"
click at [180, 44] on div "[EMAIL_ADDRESS][DOMAIN_NAME]" at bounding box center [212, 42] width 102 height 14
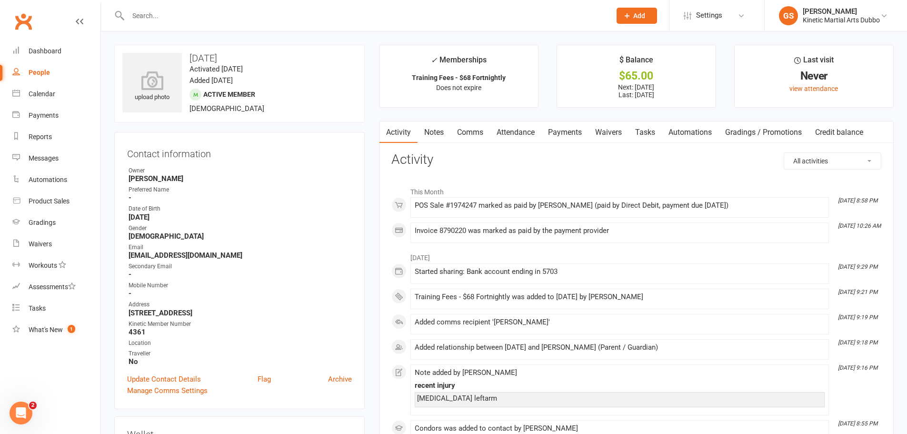
click at [226, 26] on div at bounding box center [359, 15] width 490 height 31
click at [201, 17] on input "text" at bounding box center [364, 15] width 479 height 13
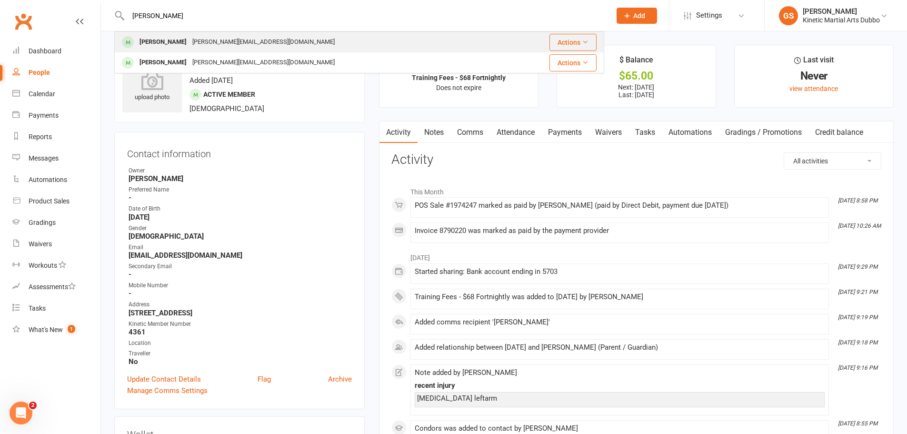
type input "[PERSON_NAME]"
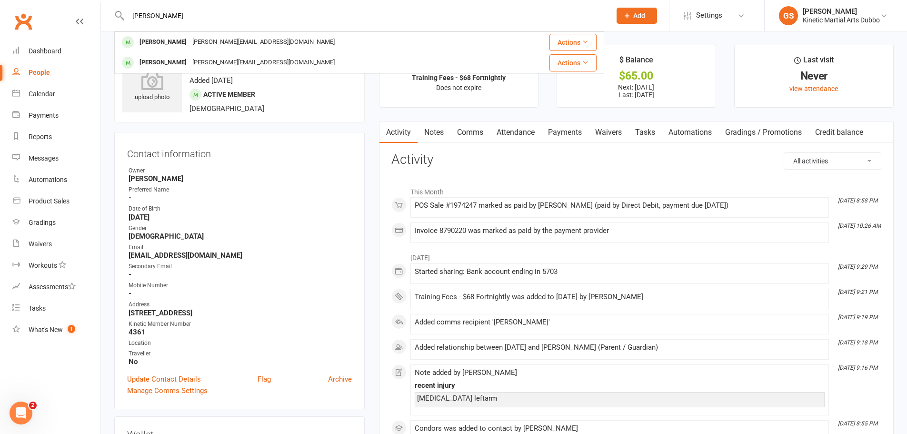
drag, startPoint x: 208, startPoint y: 40, endPoint x: 208, endPoint y: 50, distance: 9.1
click at [208, 43] on div "[PERSON_NAME][EMAIL_ADDRESS][DOMAIN_NAME]" at bounding box center [264, 42] width 148 height 14
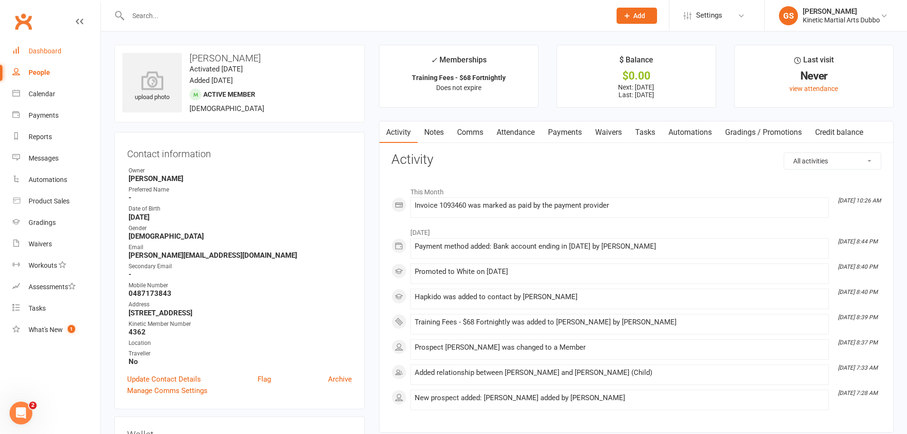
click at [44, 52] on div "Dashboard" at bounding box center [45, 51] width 33 height 8
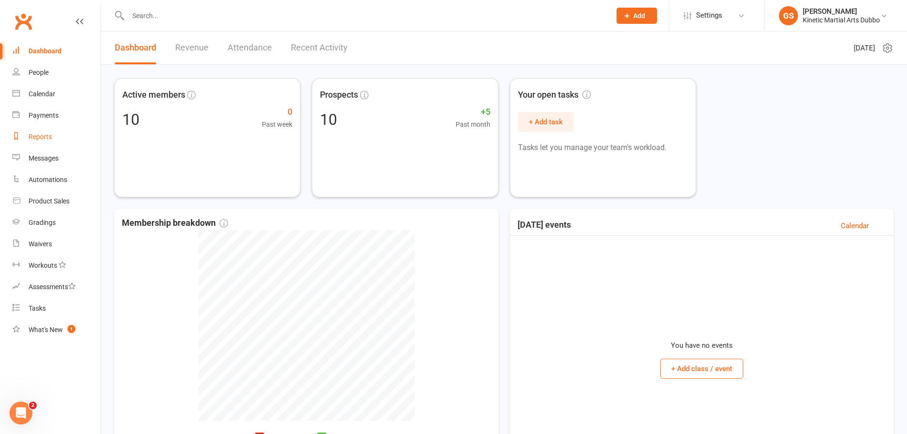
click at [47, 140] on div "Reports" at bounding box center [40, 137] width 23 height 8
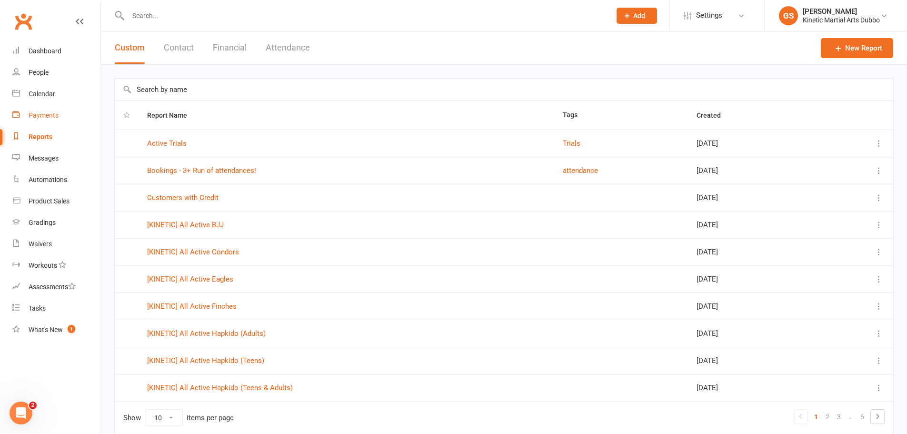
click at [48, 116] on div "Payments" at bounding box center [44, 115] width 30 height 8
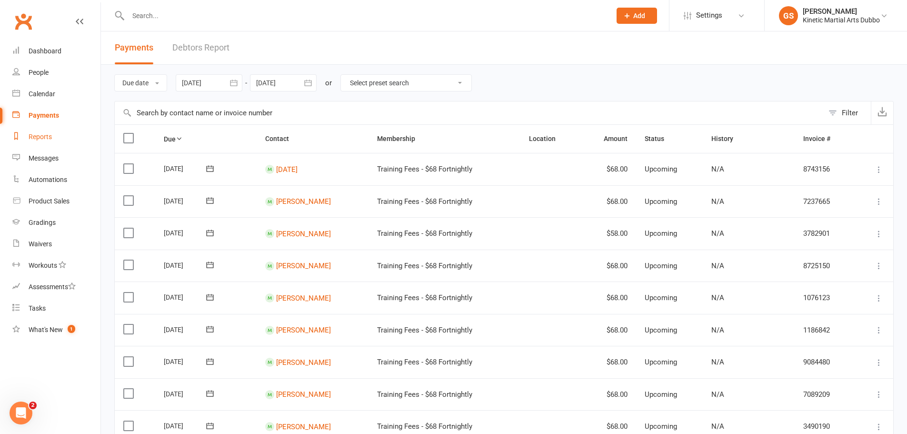
click at [49, 139] on div "Reports" at bounding box center [40, 137] width 23 height 8
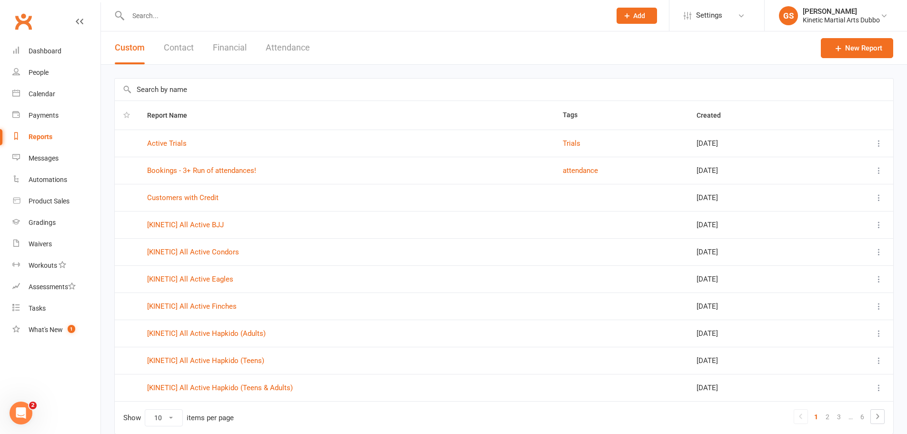
click at [231, 48] on button "Financial" at bounding box center [230, 47] width 34 height 33
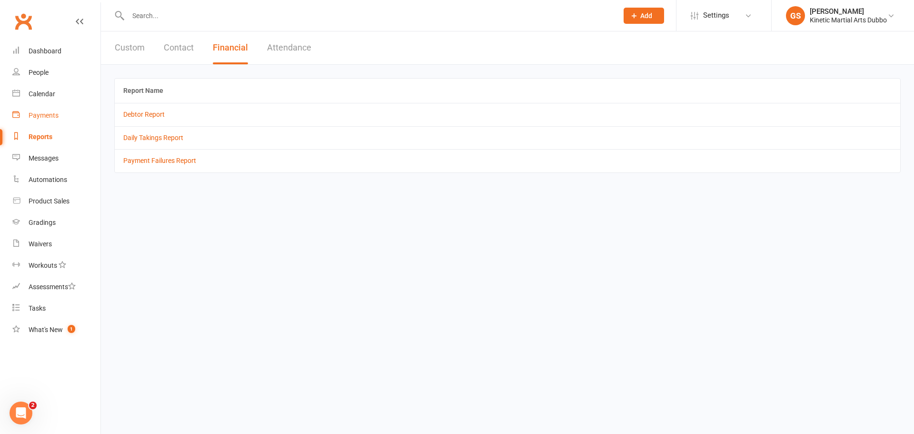
click at [48, 116] on div "Payments" at bounding box center [44, 115] width 30 height 8
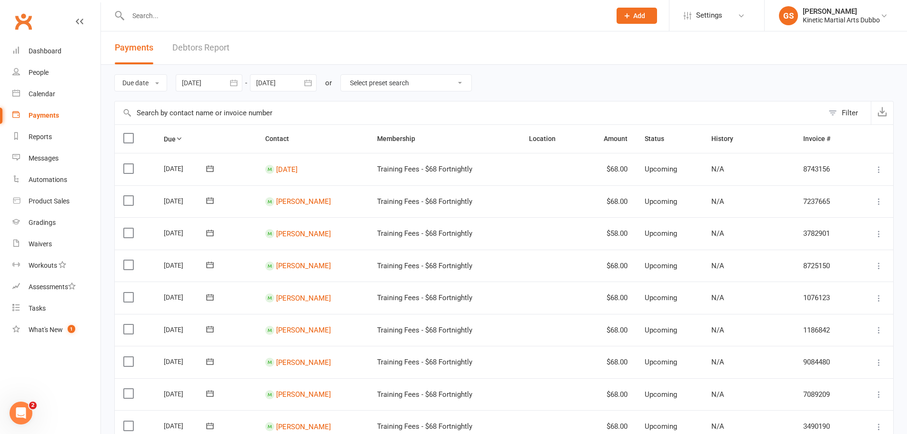
click at [237, 83] on icon "button" at bounding box center [234, 83] width 10 height 10
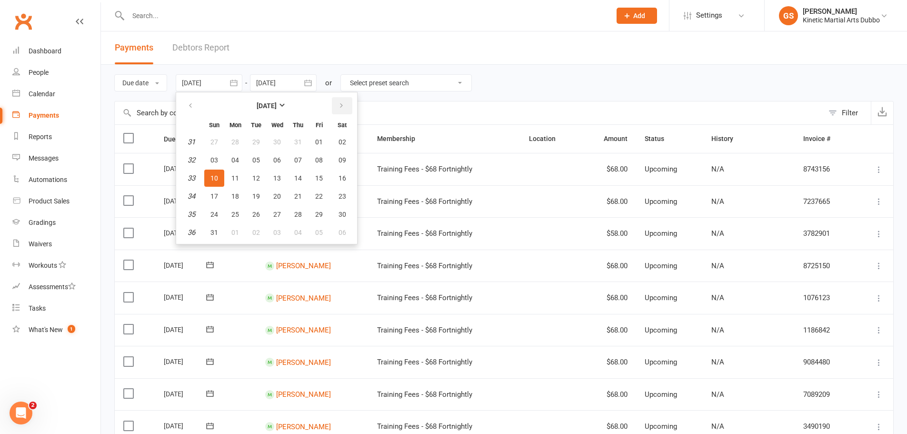
click at [345, 102] on icon "button" at bounding box center [341, 106] width 7 height 8
click at [278, 139] on span "03" at bounding box center [277, 142] width 8 height 8
type input "[DATE]"
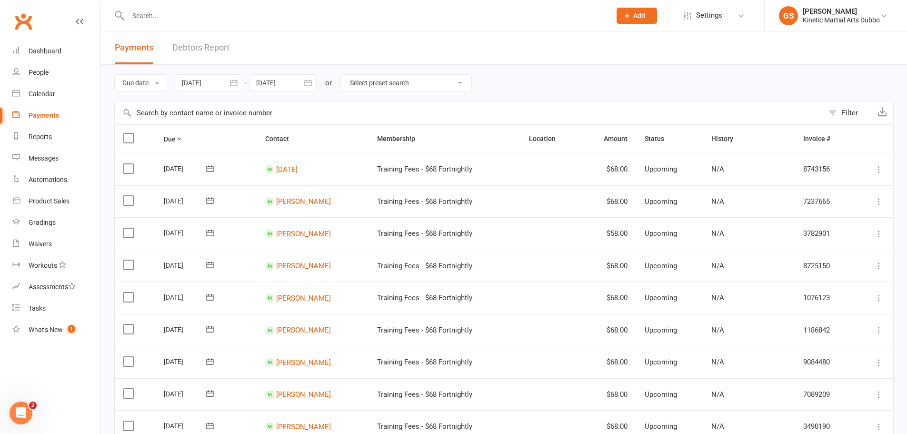
click at [300, 79] on div at bounding box center [283, 82] width 67 height 17
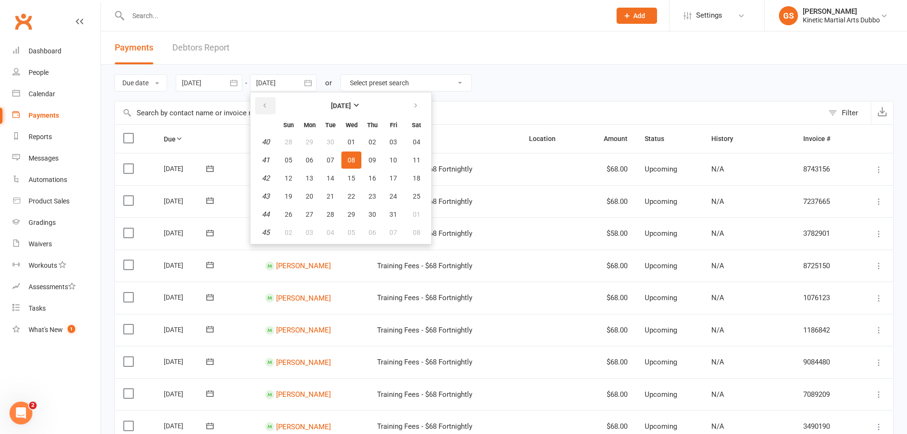
click at [264, 107] on icon "button" at bounding box center [264, 106] width 7 height 8
click at [330, 160] on span "09" at bounding box center [331, 160] width 8 height 8
type input "[DATE]"
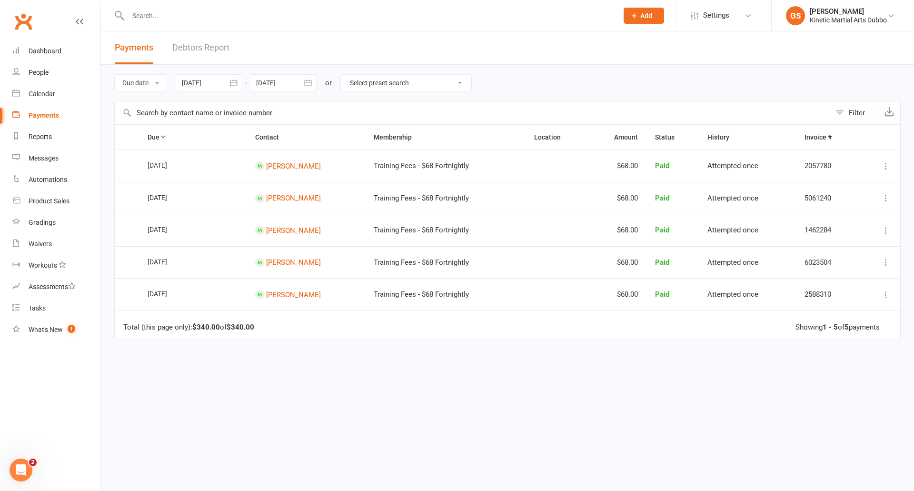
click at [235, 82] on icon "button" at bounding box center [234, 83] width 10 height 10
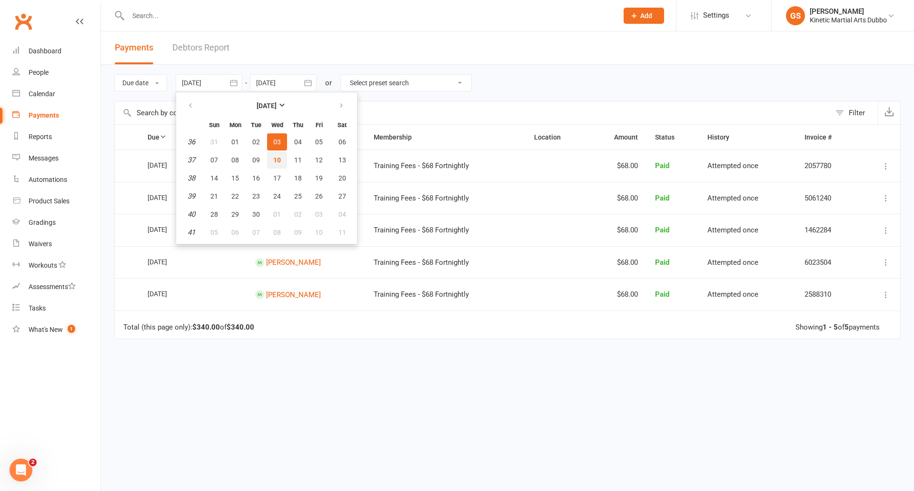
click at [280, 161] on span "10" at bounding box center [277, 160] width 8 height 8
type input "[DATE]"
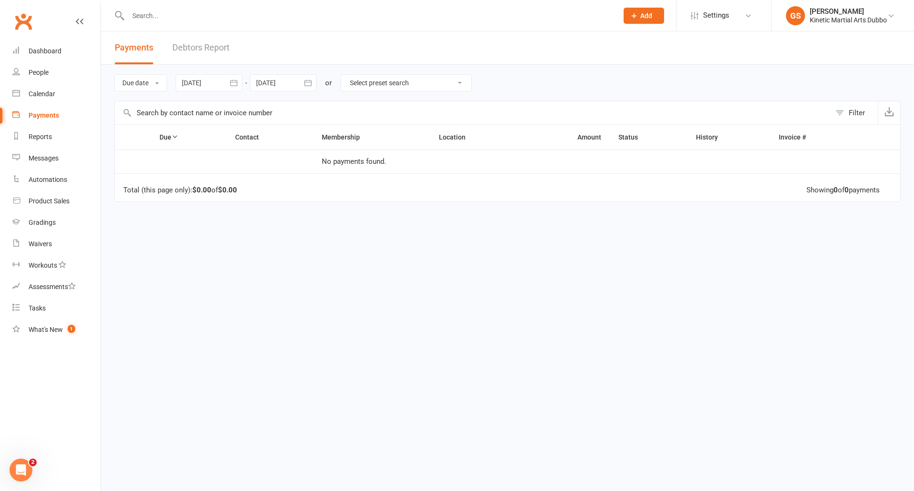
click at [306, 82] on icon "button" at bounding box center [307, 83] width 7 height 6
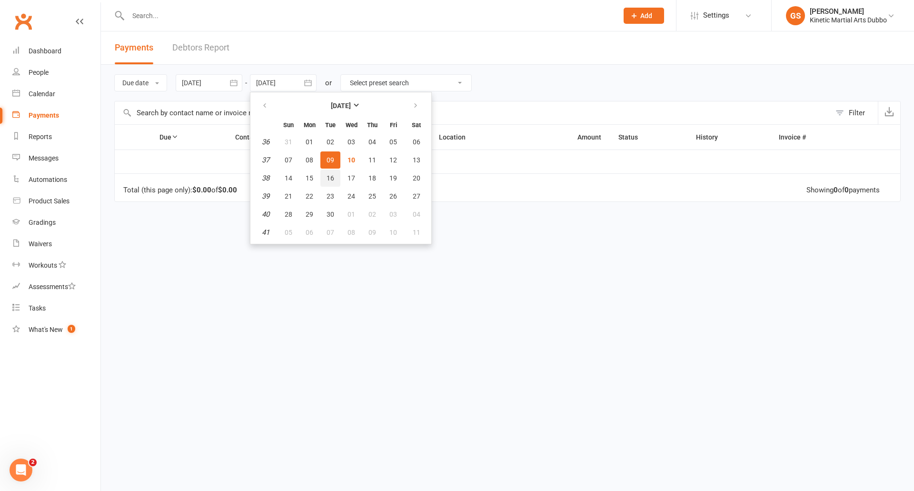
click at [332, 176] on span "16" at bounding box center [331, 178] width 8 height 8
type input "[DATE]"
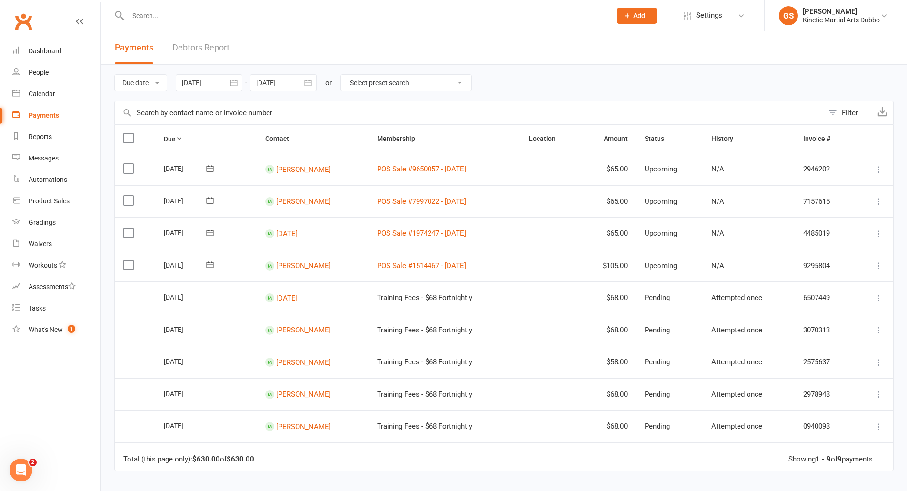
click at [419, 273] on td "POS Sale #1514467 - [DATE]" at bounding box center [445, 266] width 152 height 32
click at [271, 8] on div at bounding box center [359, 15] width 490 height 31
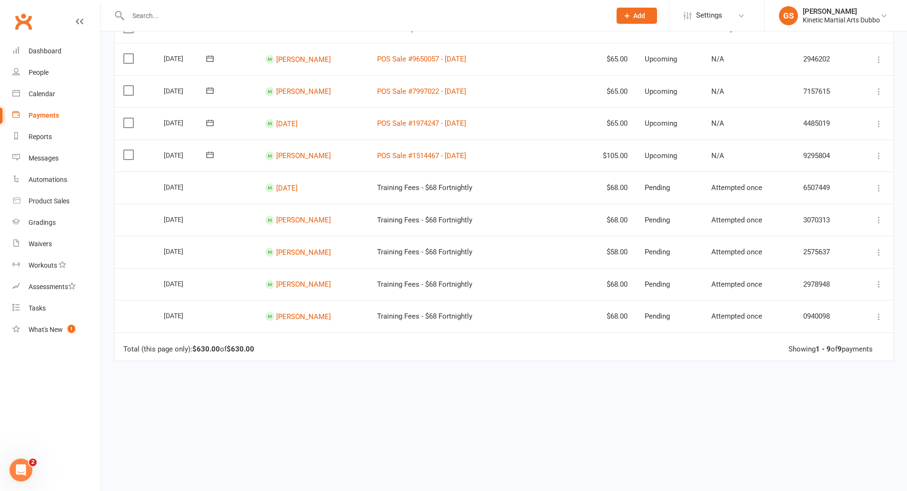
scroll to position [117, 0]
